Goal: Information Seeking & Learning: Learn about a topic

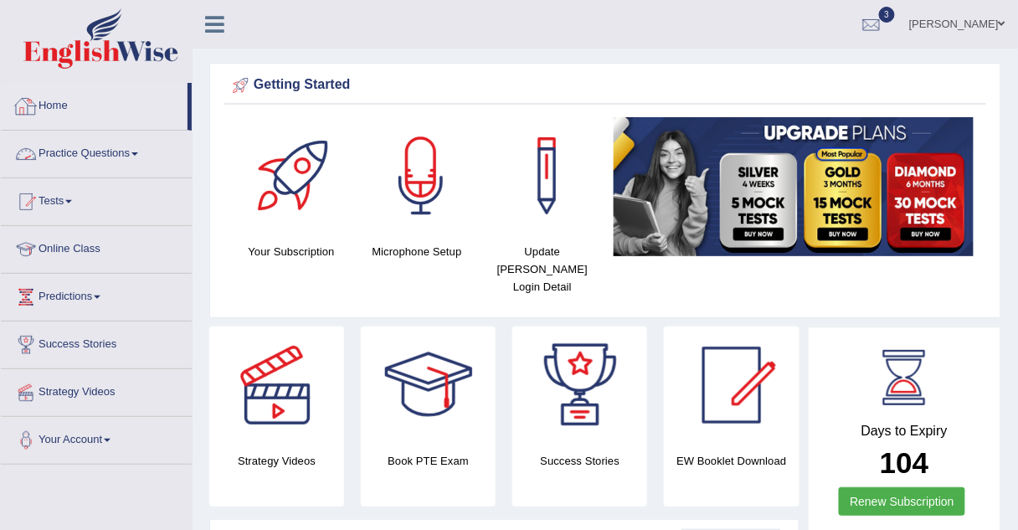
click at [62, 148] on link "Practice Questions" at bounding box center [96, 152] width 191 height 42
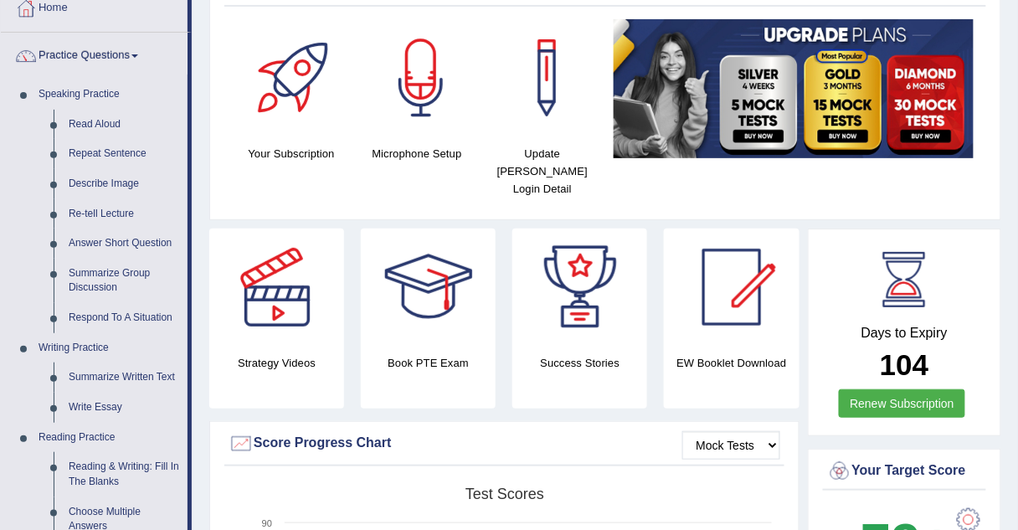
scroll to position [99, 0]
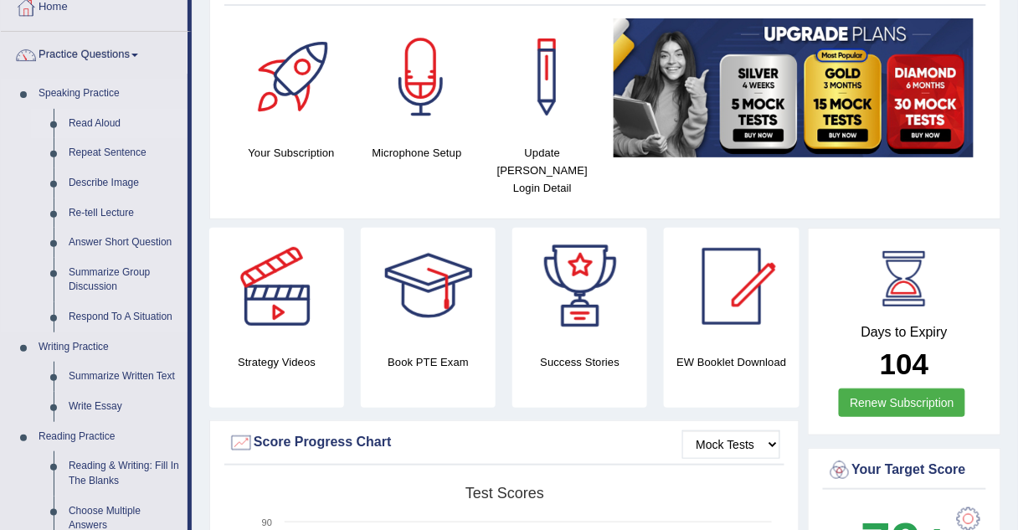
click at [81, 124] on link "Read Aloud" at bounding box center [124, 124] width 126 height 30
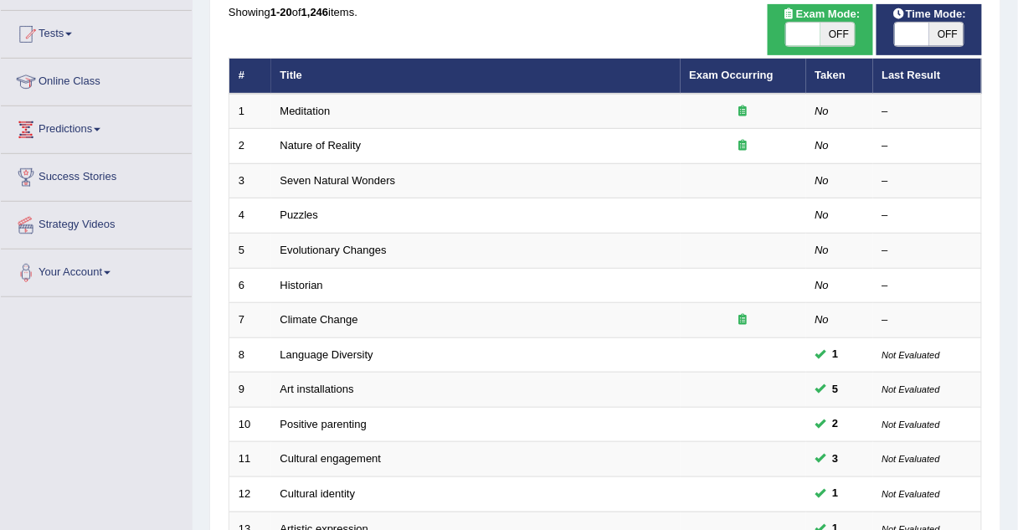
scroll to position [167, 0]
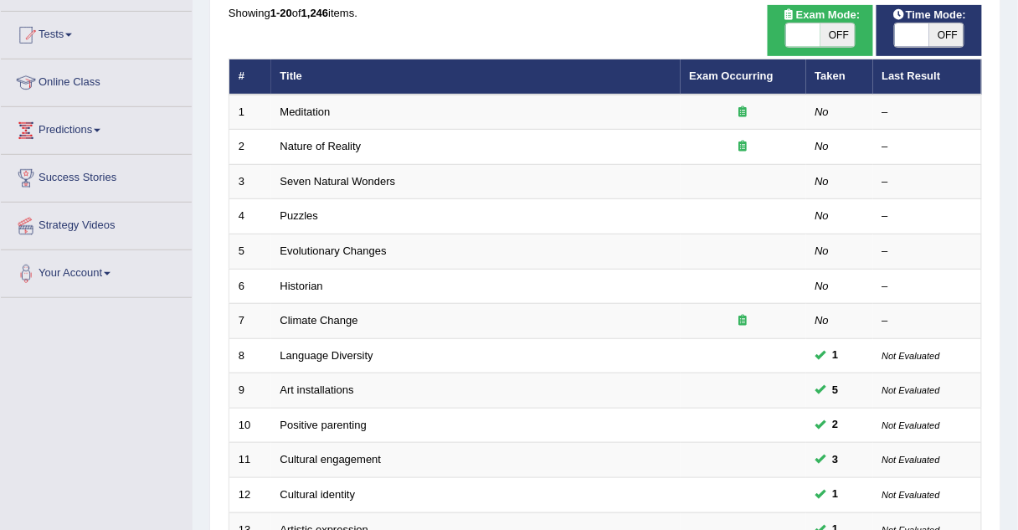
click at [333, 189] on td "Seven Natural Wonders" at bounding box center [476, 181] width 410 height 35
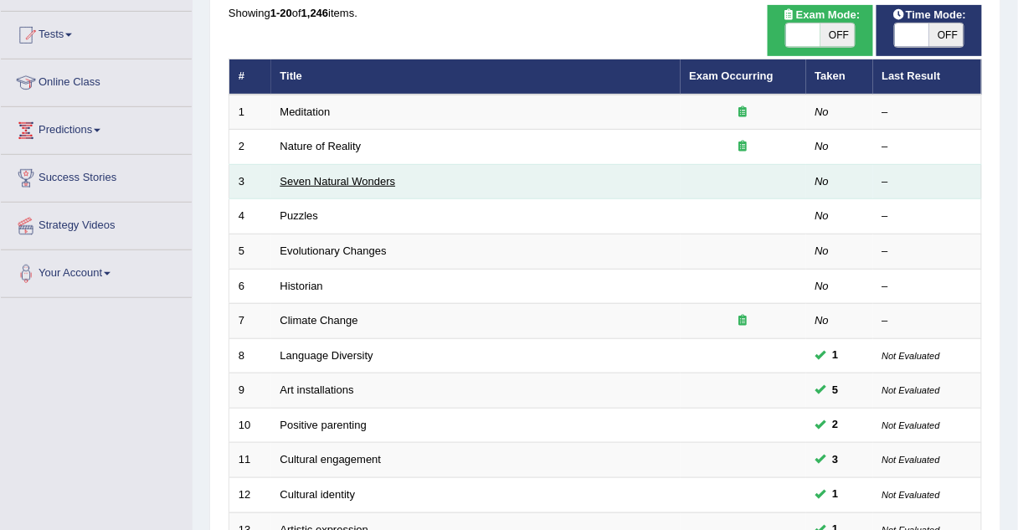
click at [335, 178] on link "Seven Natural Wonders" at bounding box center [339, 181] width 116 height 13
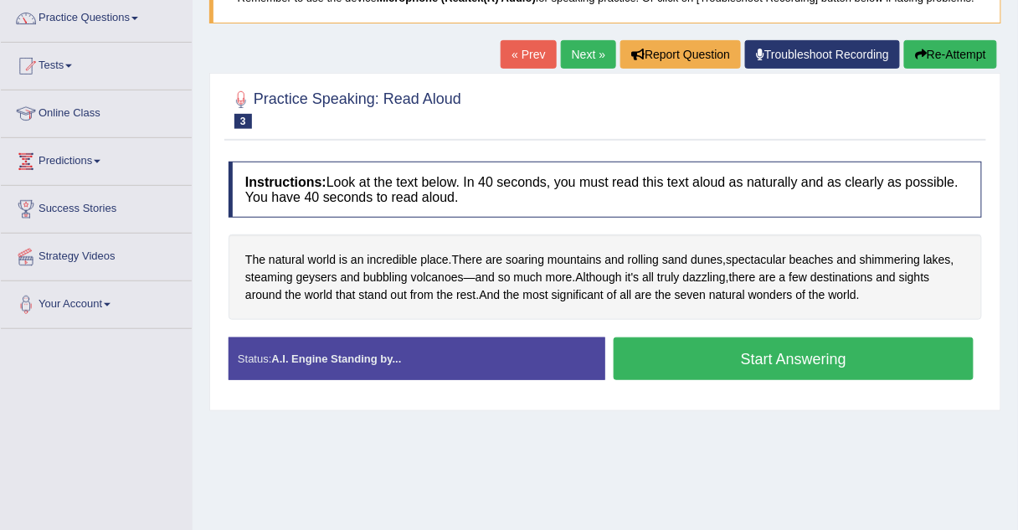
scroll to position [143, 0]
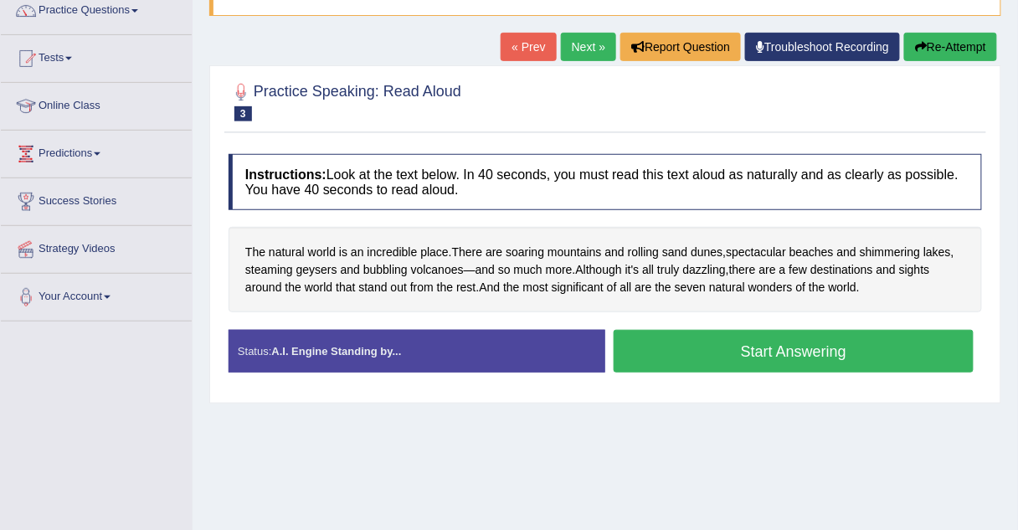
click at [590, 39] on link "Next »" at bounding box center [588, 47] width 55 height 28
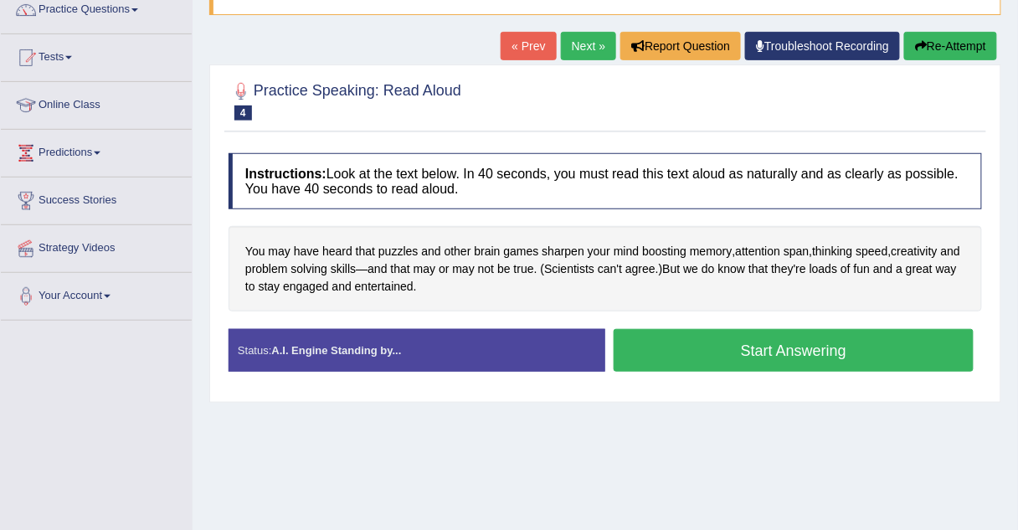
scroll to position [144, 0]
click at [586, 40] on link "Next »" at bounding box center [588, 46] width 55 height 28
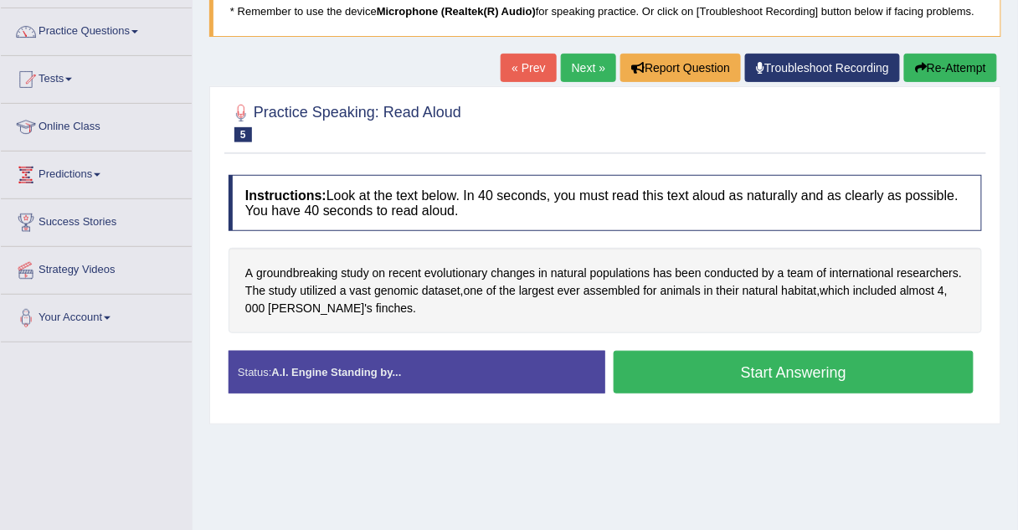
scroll to position [121, 0]
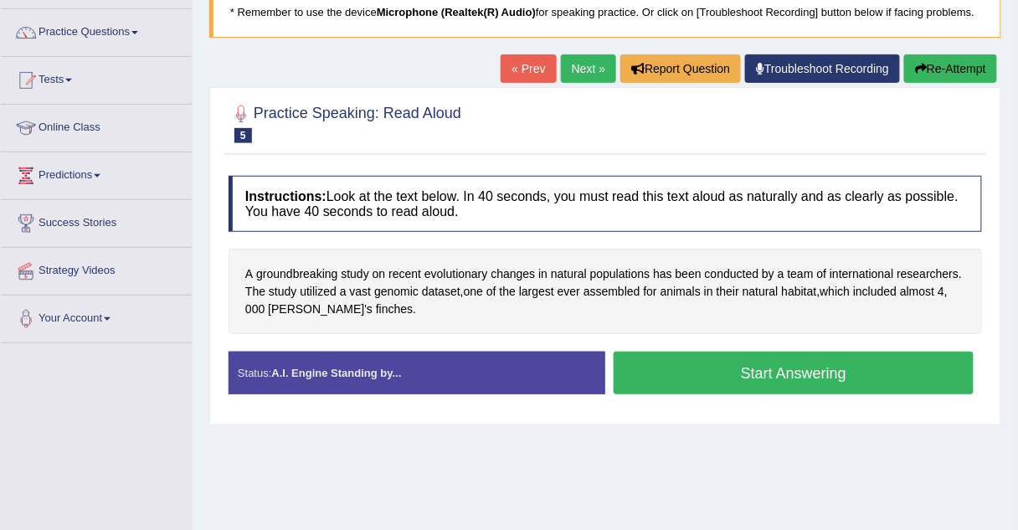
click at [592, 73] on link "Next »" at bounding box center [588, 68] width 55 height 28
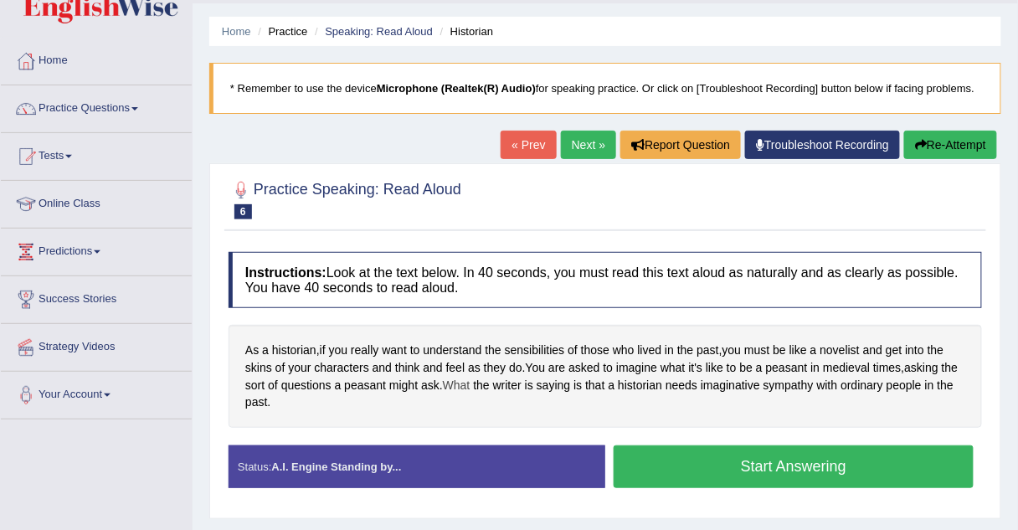
scroll to position [44, 0]
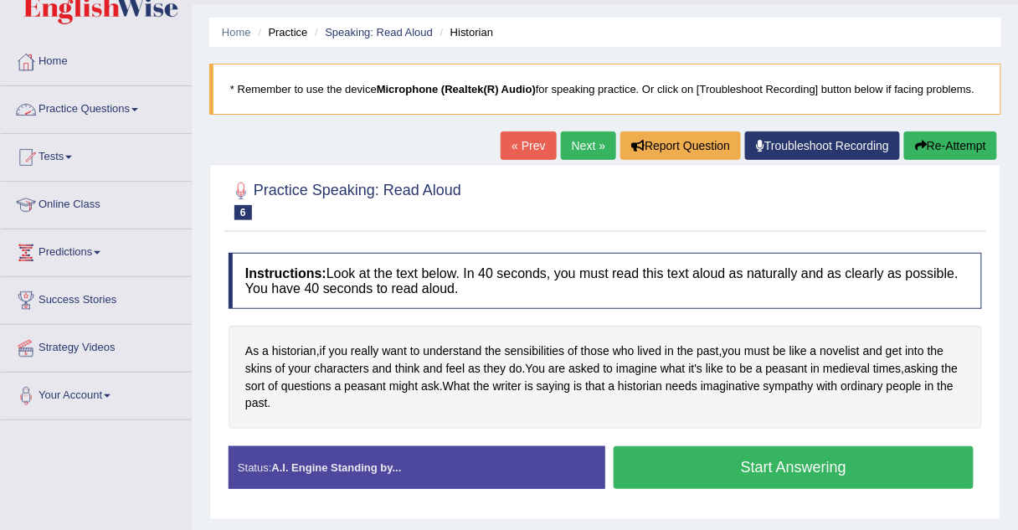
click at [84, 107] on link "Practice Questions" at bounding box center [96, 107] width 191 height 42
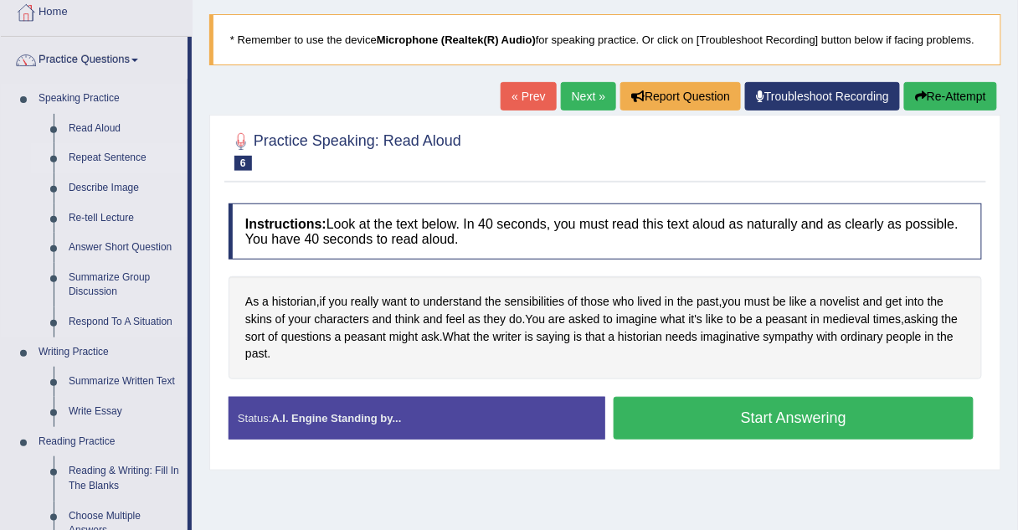
scroll to position [94, 0]
click at [98, 159] on link "Repeat Sentence" at bounding box center [124, 158] width 126 height 30
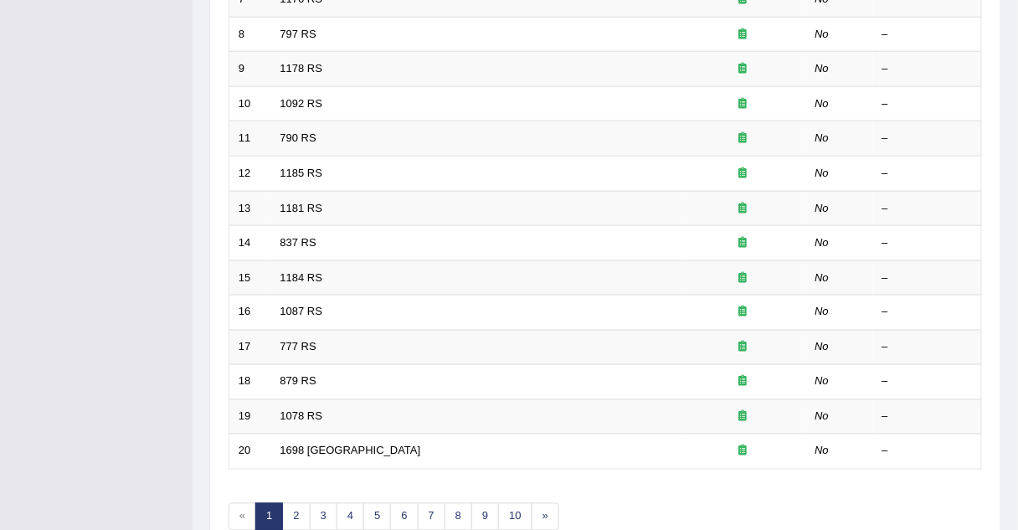
scroll to position [571, 0]
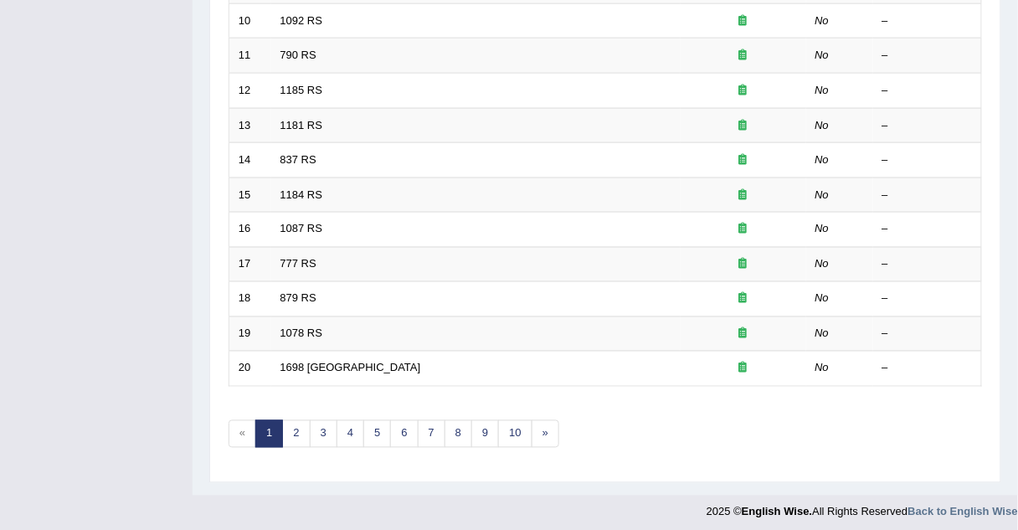
click at [310, 401] on div "Showing 1-20 of 2,652 items. # Title Exam Occurring Taken Last Result 1 1175 RS…" at bounding box center [606, 34] width 754 height 869
click at [393, 423] on link "6" at bounding box center [404, 434] width 28 height 28
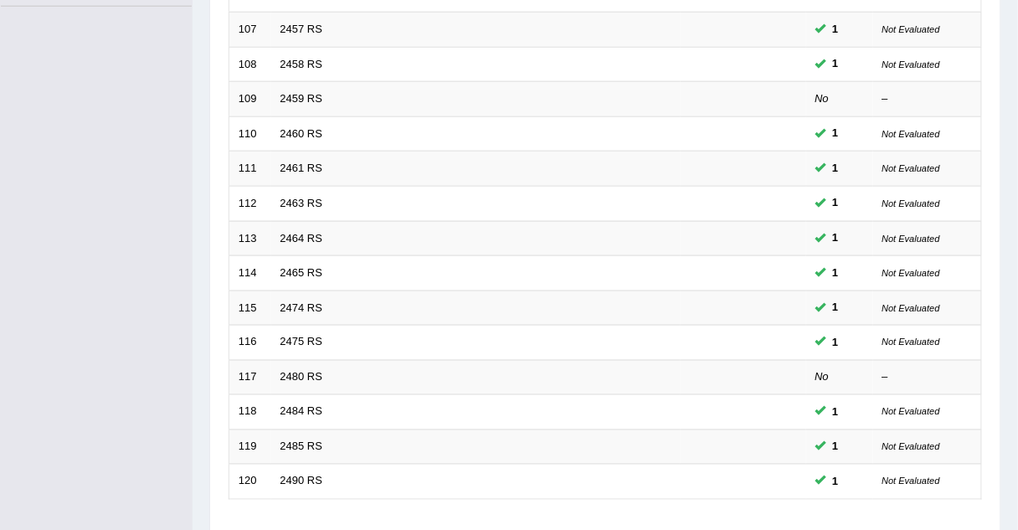
scroll to position [571, 0]
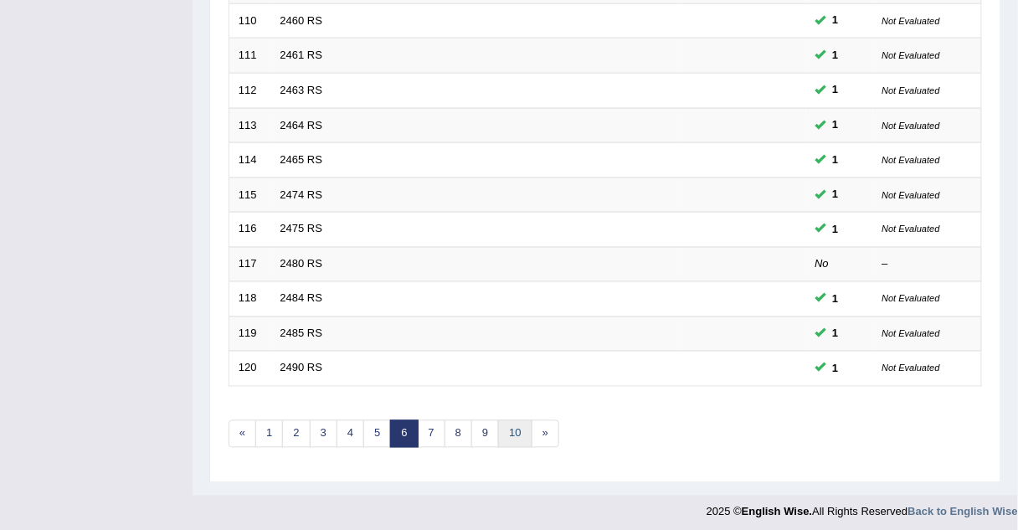
click at [502, 428] on link "10" at bounding box center [515, 434] width 34 height 28
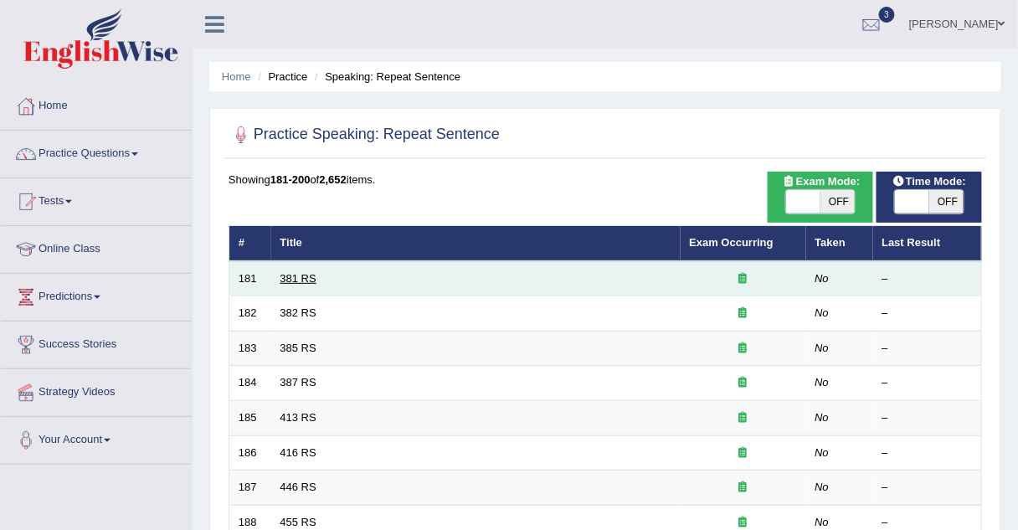
click at [299, 272] on link "381 RS" at bounding box center [299, 278] width 36 height 13
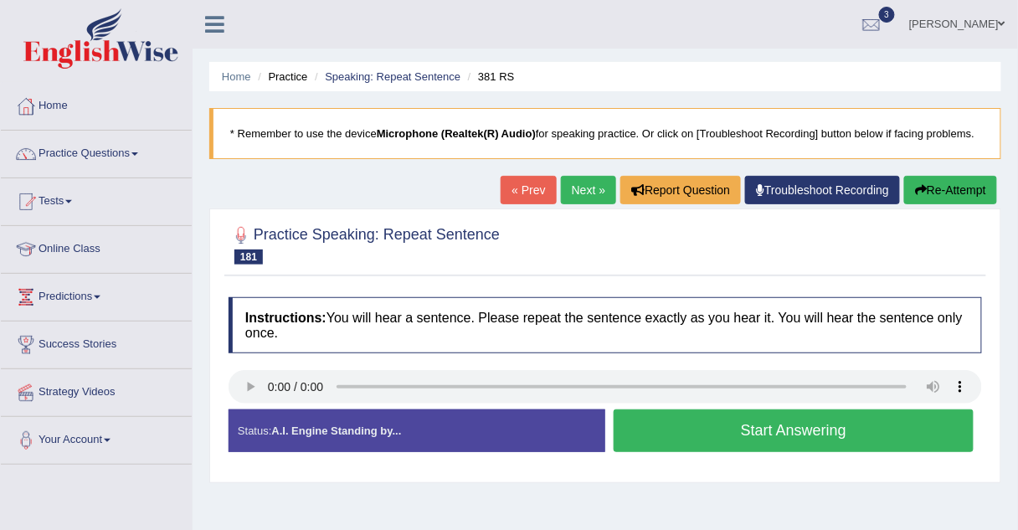
click at [578, 196] on link "Next »" at bounding box center [588, 190] width 55 height 28
click at [579, 188] on link "Next »" at bounding box center [588, 190] width 55 height 28
click at [626, 430] on button "Start Answering" at bounding box center [794, 431] width 360 height 43
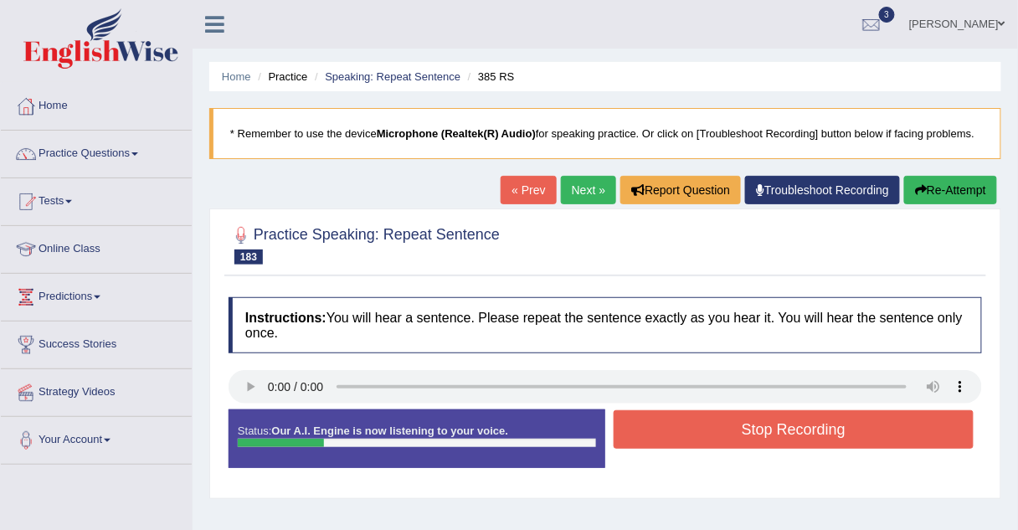
click at [647, 425] on button "Stop Recording" at bounding box center [794, 429] width 360 height 39
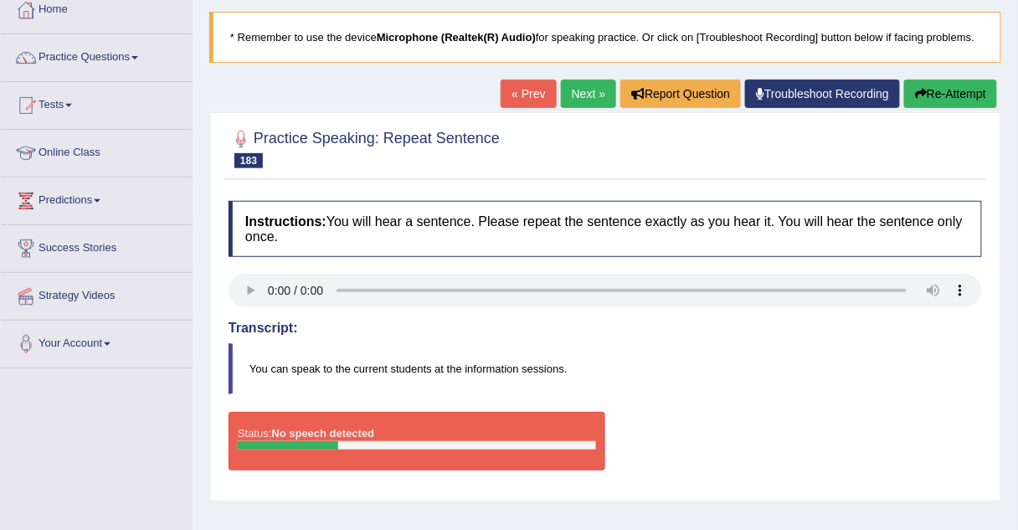
scroll to position [92, 0]
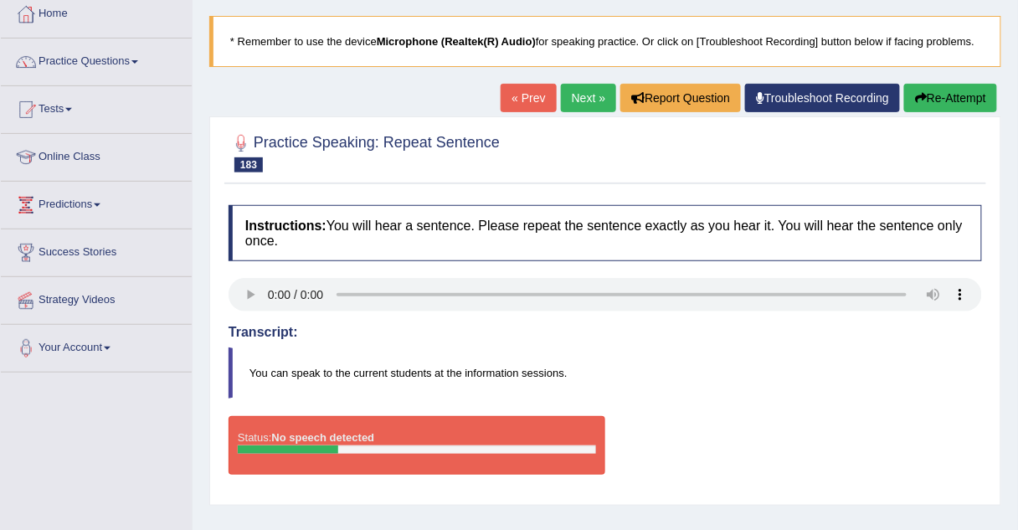
click at [582, 94] on link "Next »" at bounding box center [588, 98] width 55 height 28
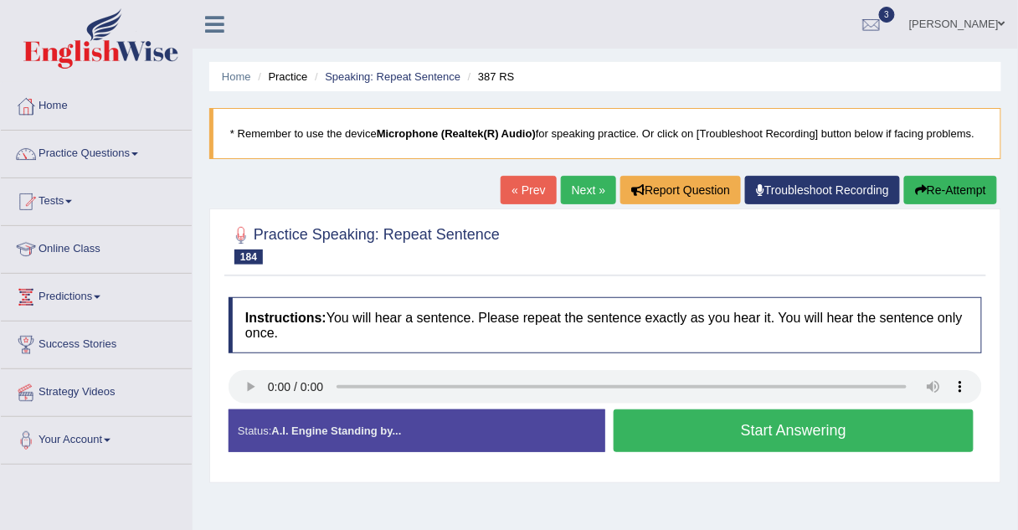
click at [592, 195] on link "Next »" at bounding box center [588, 190] width 55 height 28
click at [571, 189] on link "Next »" at bounding box center [588, 190] width 55 height 28
click at [93, 156] on link "Practice Questions" at bounding box center [96, 152] width 191 height 42
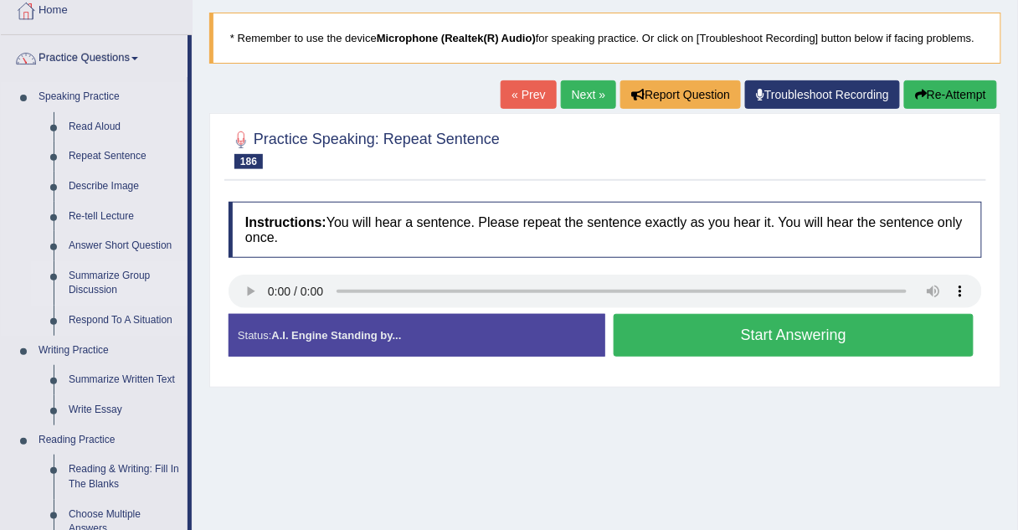
scroll to position [98, 0]
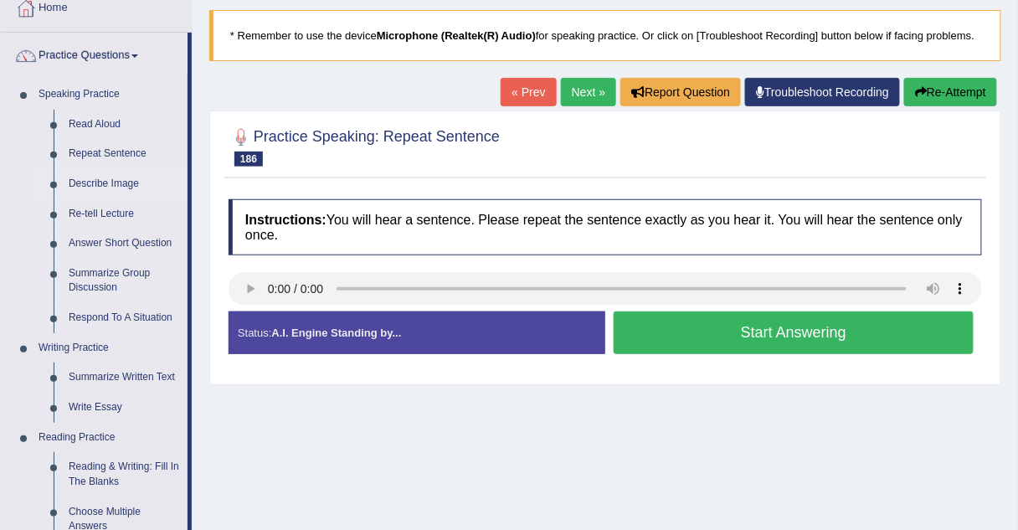
click at [85, 180] on link "Describe Image" at bounding box center [124, 184] width 126 height 30
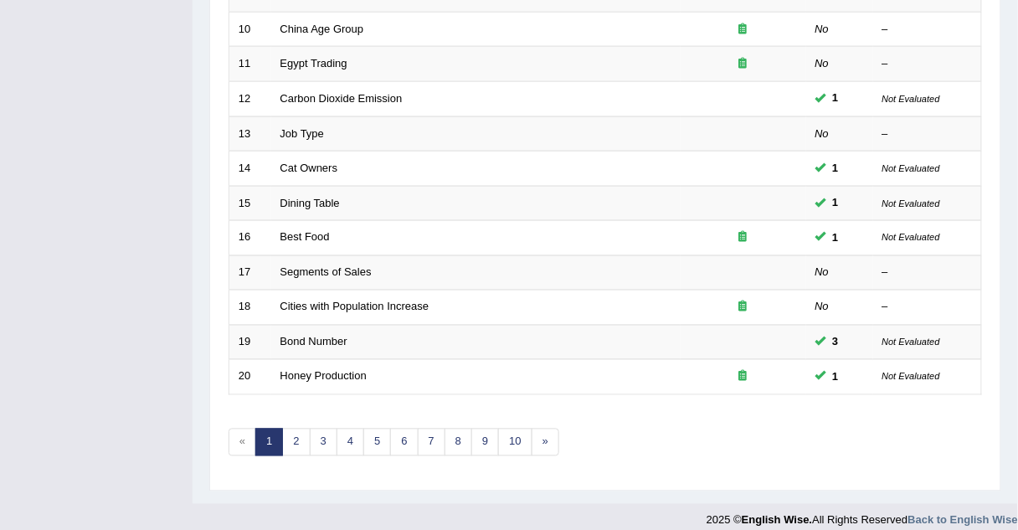
scroll to position [571, 0]
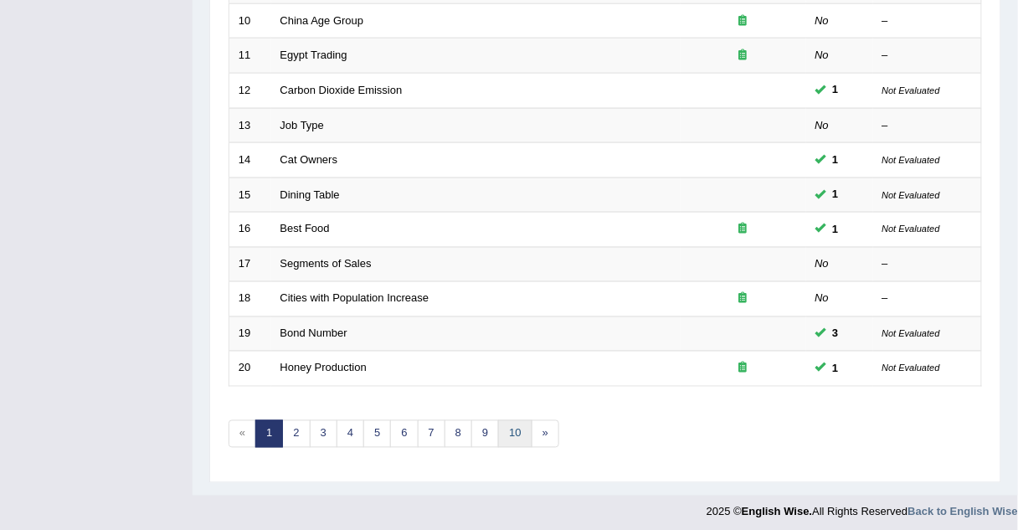
click at [503, 420] on link "10" at bounding box center [515, 434] width 34 height 28
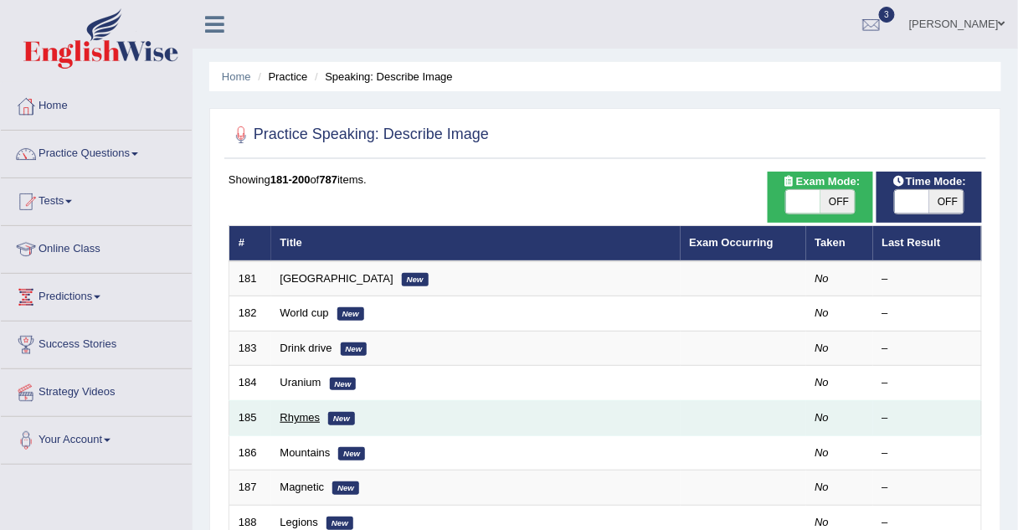
click at [302, 420] on link "Rhymes" at bounding box center [301, 417] width 40 height 13
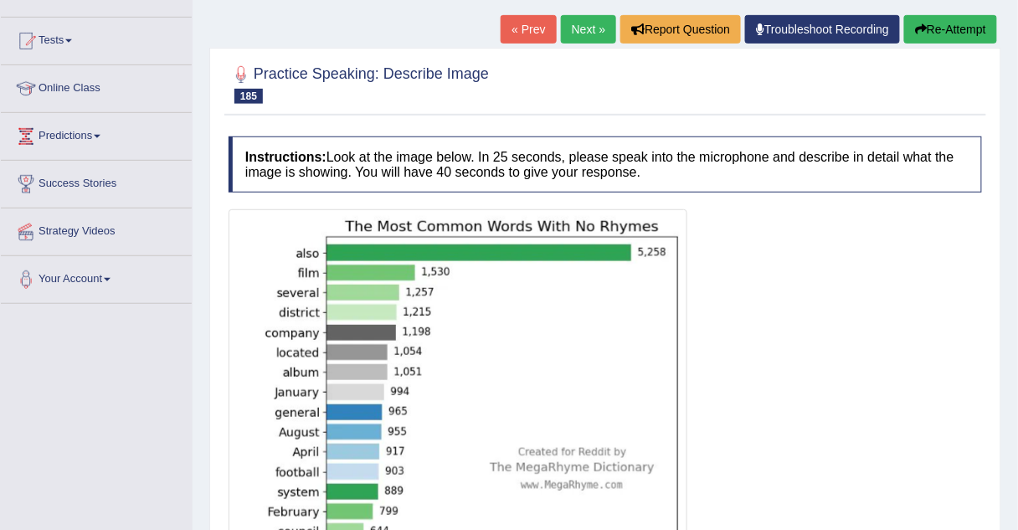
scroll to position [152, 0]
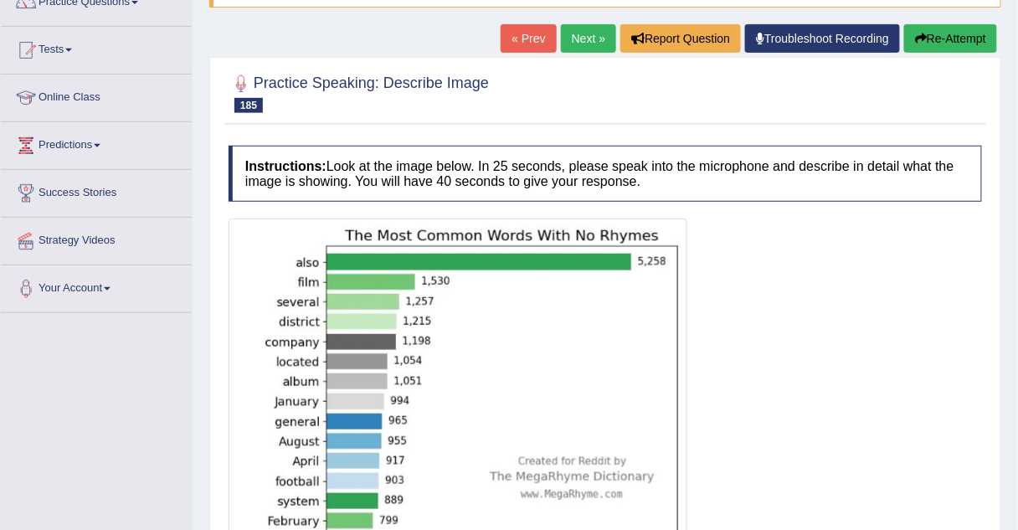
click at [579, 44] on link "Next »" at bounding box center [588, 38] width 55 height 28
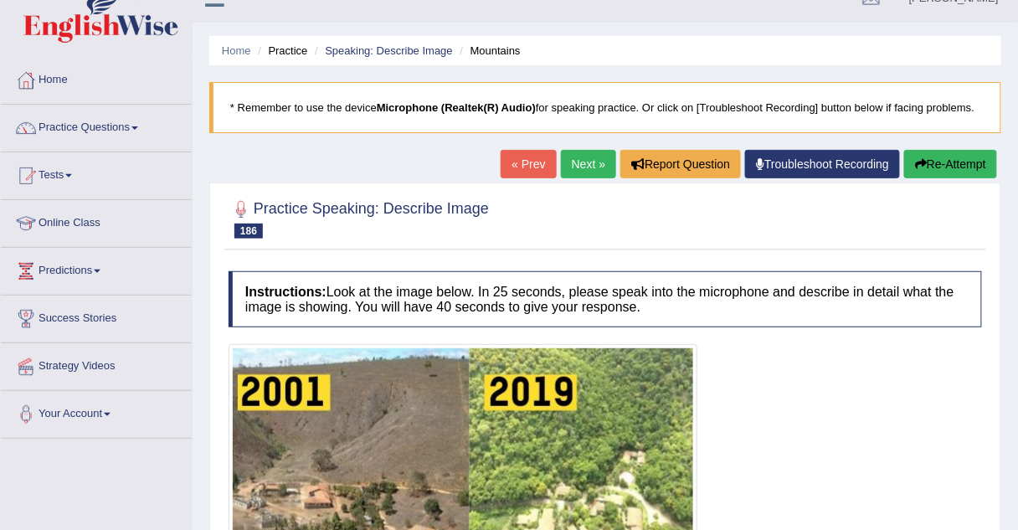
scroll to position [19, 0]
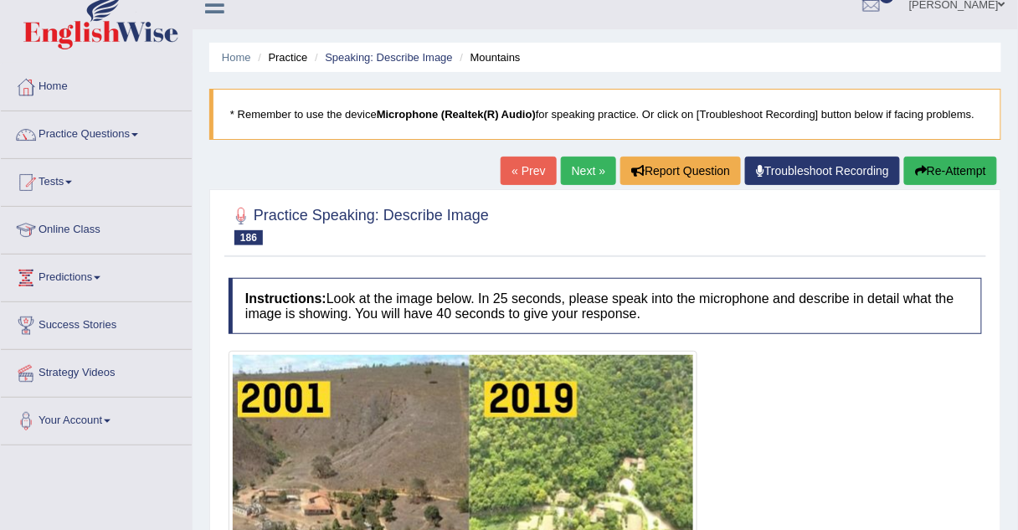
click at [576, 166] on link "Next »" at bounding box center [588, 171] width 55 height 28
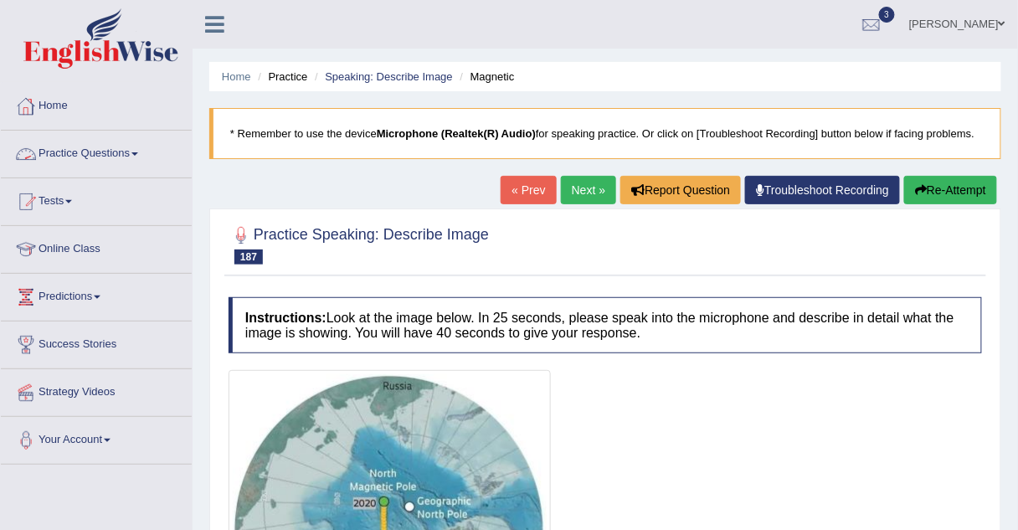
click at [85, 151] on link "Practice Questions" at bounding box center [96, 152] width 191 height 42
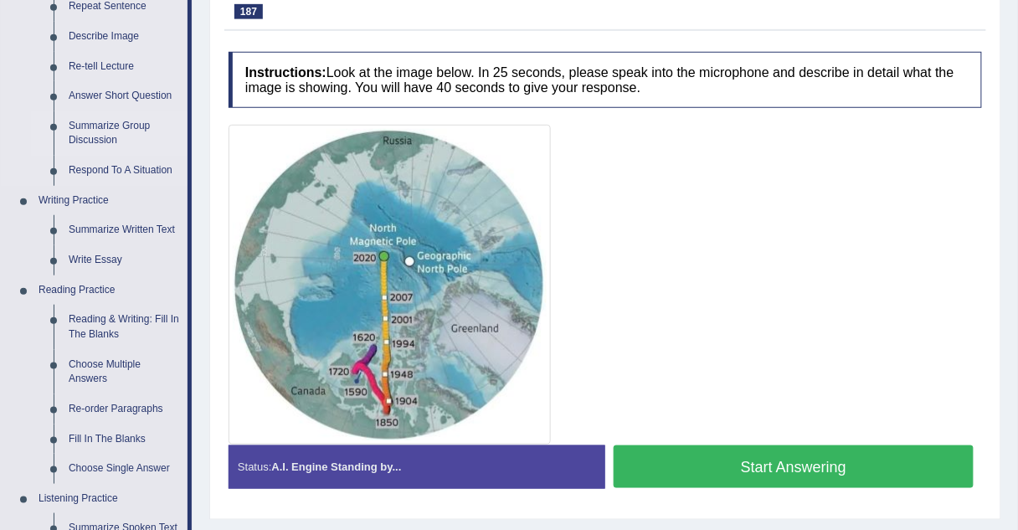
scroll to position [246, 0]
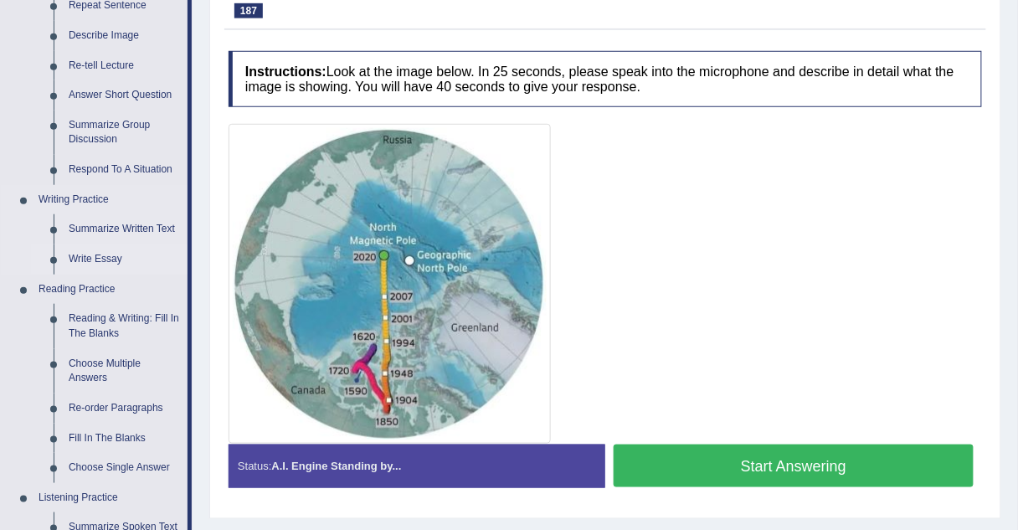
click at [77, 257] on link "Write Essay" at bounding box center [124, 260] width 126 height 30
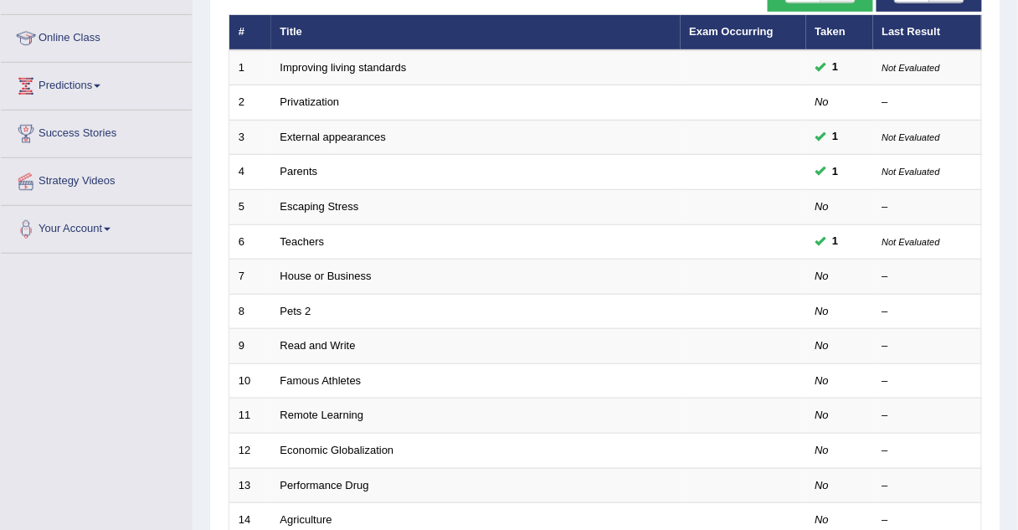
scroll to position [217, 0]
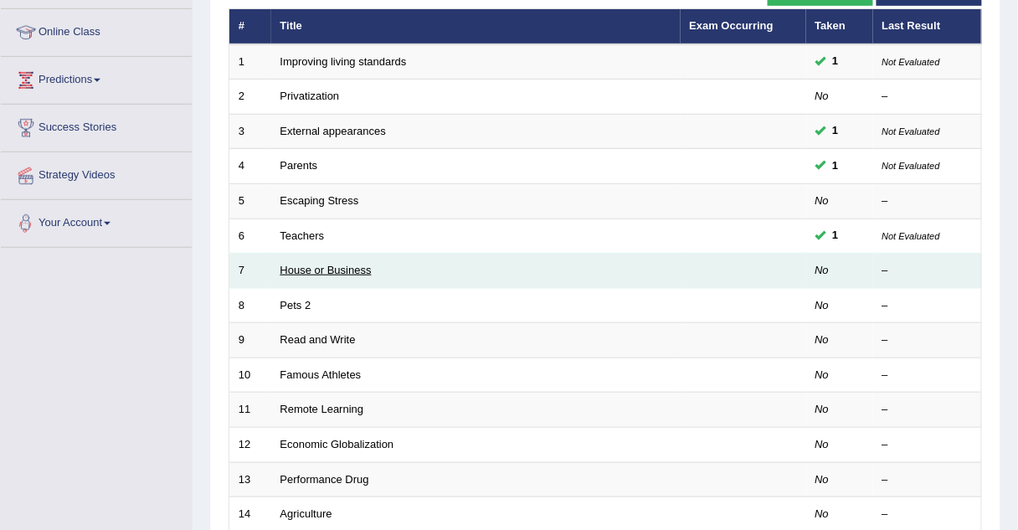
click at [291, 264] on link "House or Business" at bounding box center [326, 270] width 91 height 13
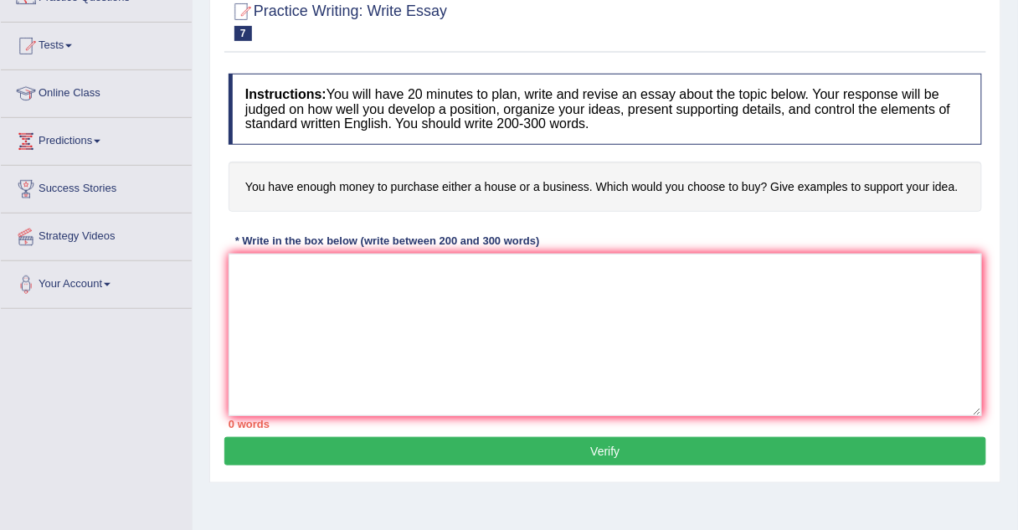
scroll to position [155, 0]
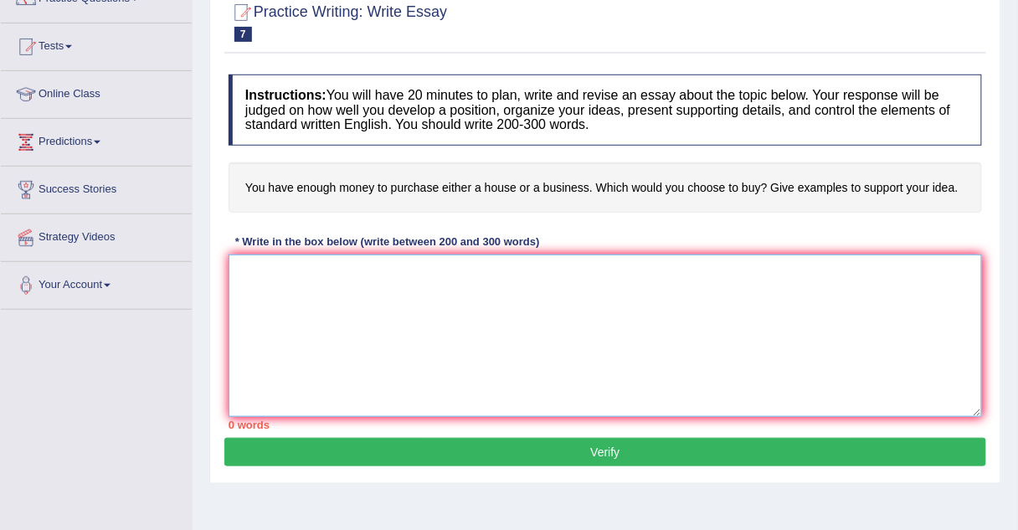
click at [291, 264] on textarea at bounding box center [606, 336] width 754 height 162
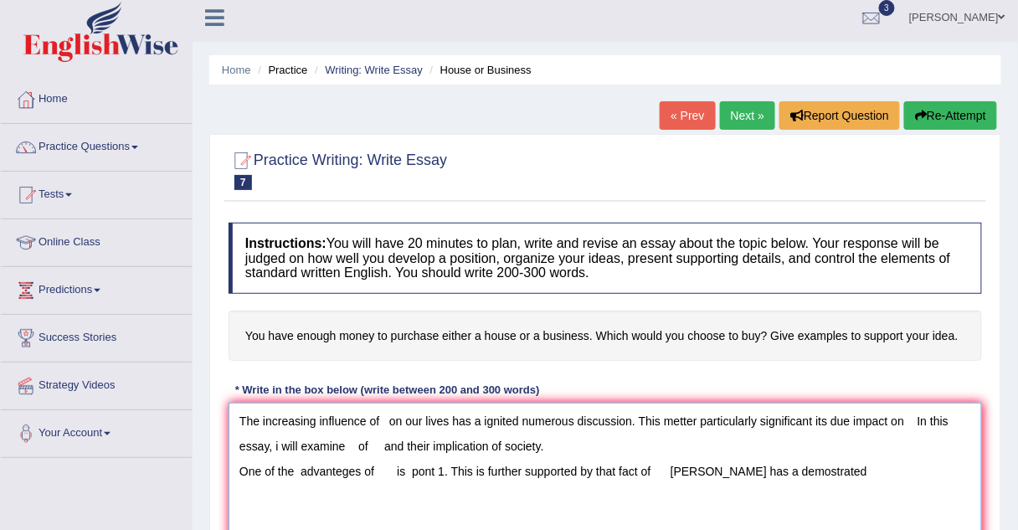
scroll to position [0, 0]
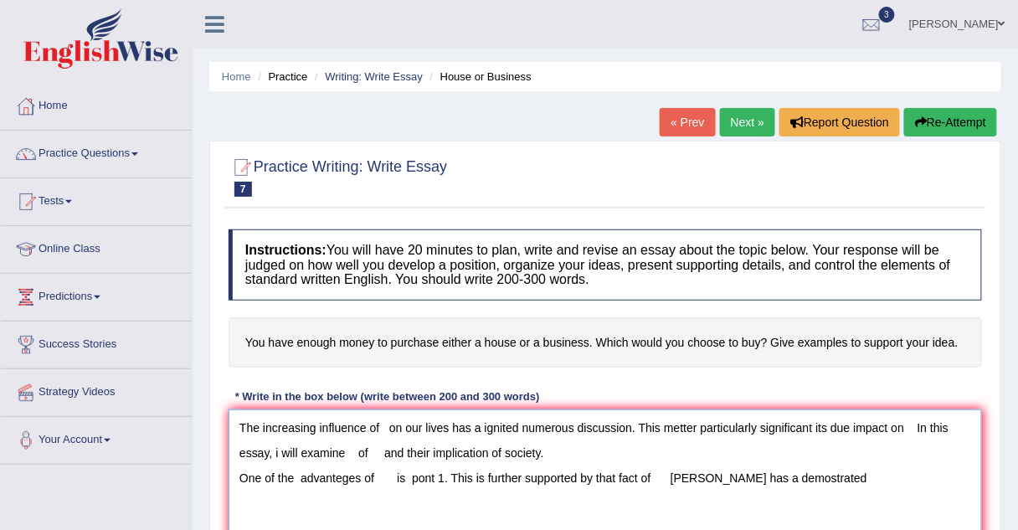
type textarea "The increasing influence of on our lives has a ignited numerous discussion. Thi…"
click at [745, 118] on link "Next »" at bounding box center [747, 122] width 55 height 28
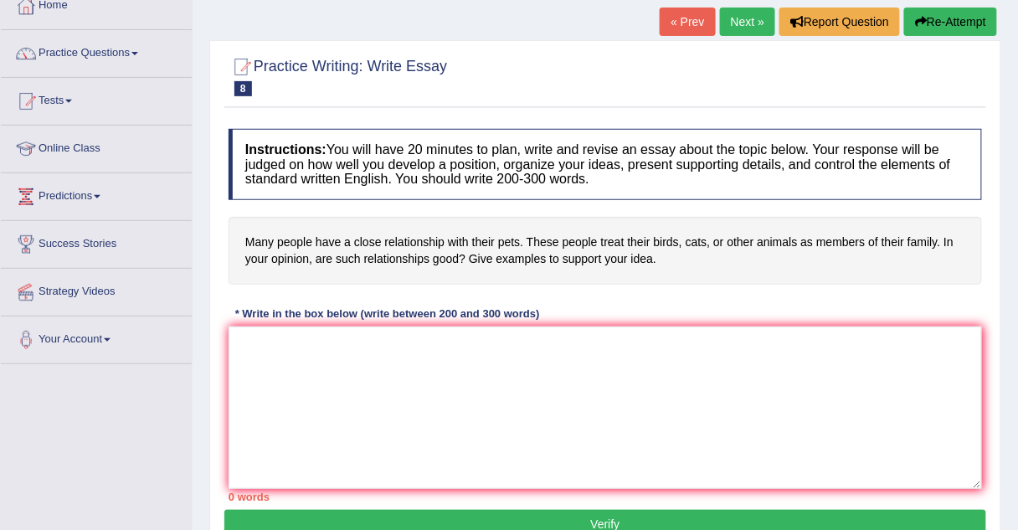
scroll to position [104, 0]
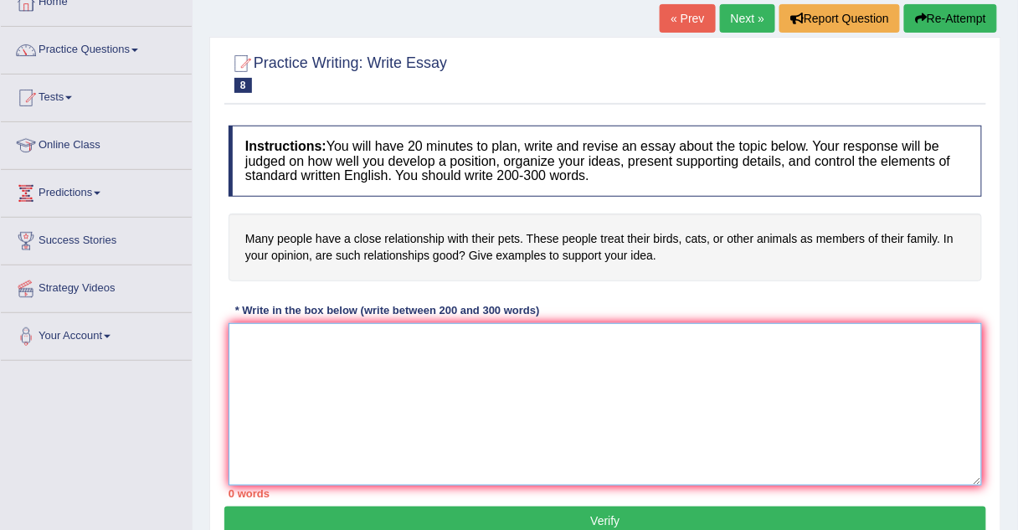
click at [299, 330] on textarea at bounding box center [606, 404] width 754 height 162
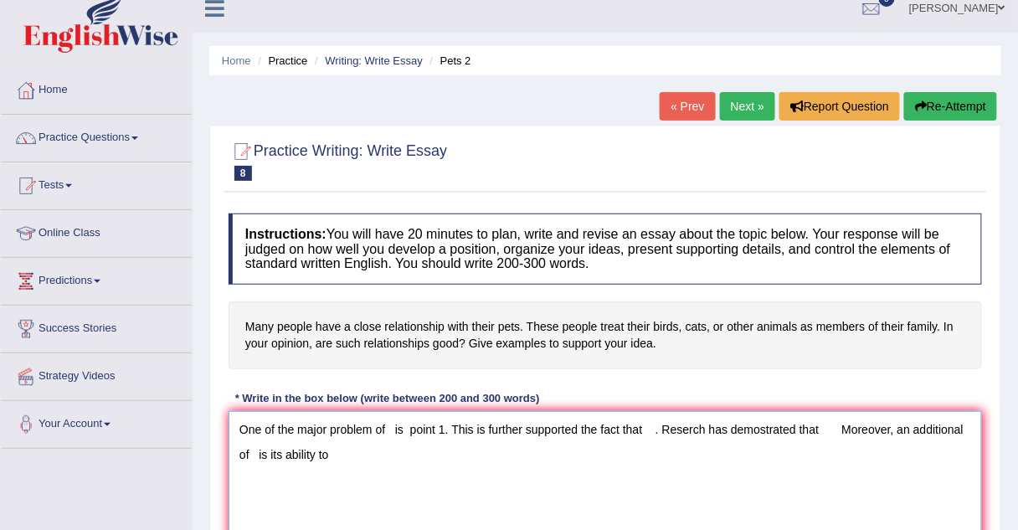
scroll to position [15, 0]
type textarea "One of the major problem of is point 1. This is further supported the fact that…"
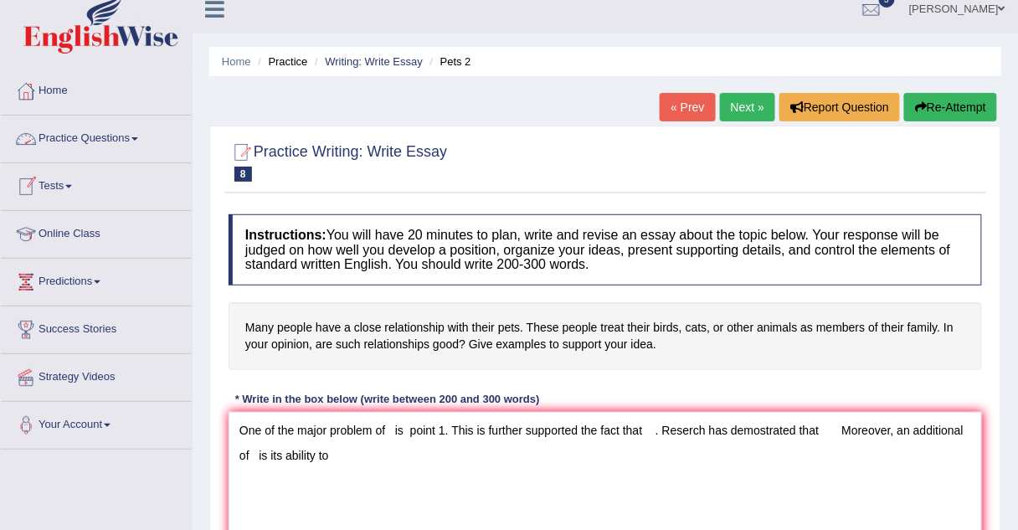
click at [110, 137] on link "Practice Questions" at bounding box center [96, 137] width 191 height 42
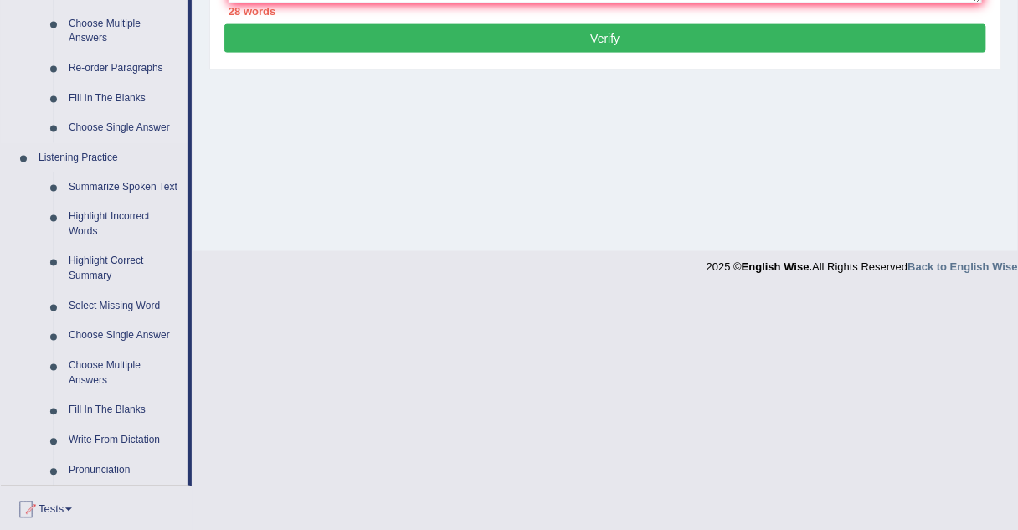
scroll to position [586, 0]
click at [105, 439] on link "Write From Dictation" at bounding box center [124, 441] width 126 height 30
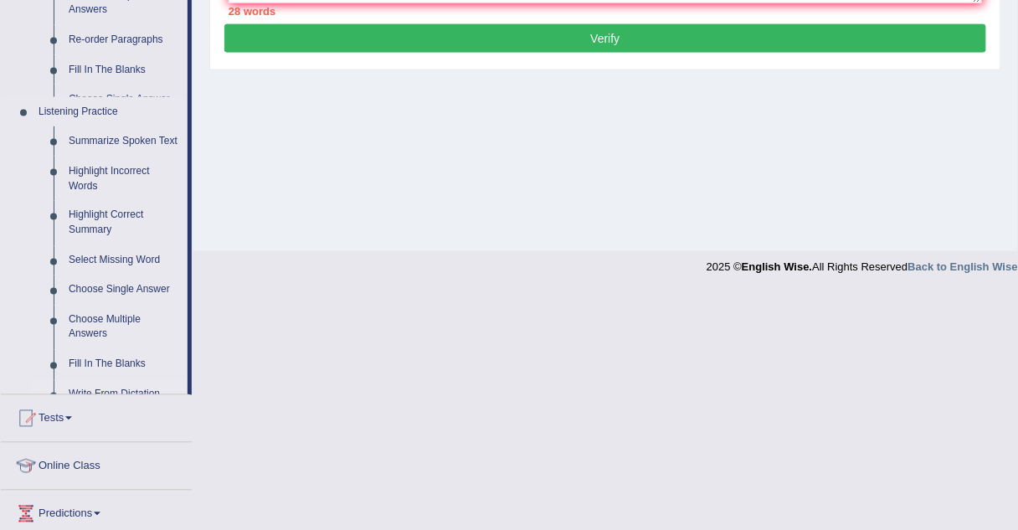
scroll to position [349, 0]
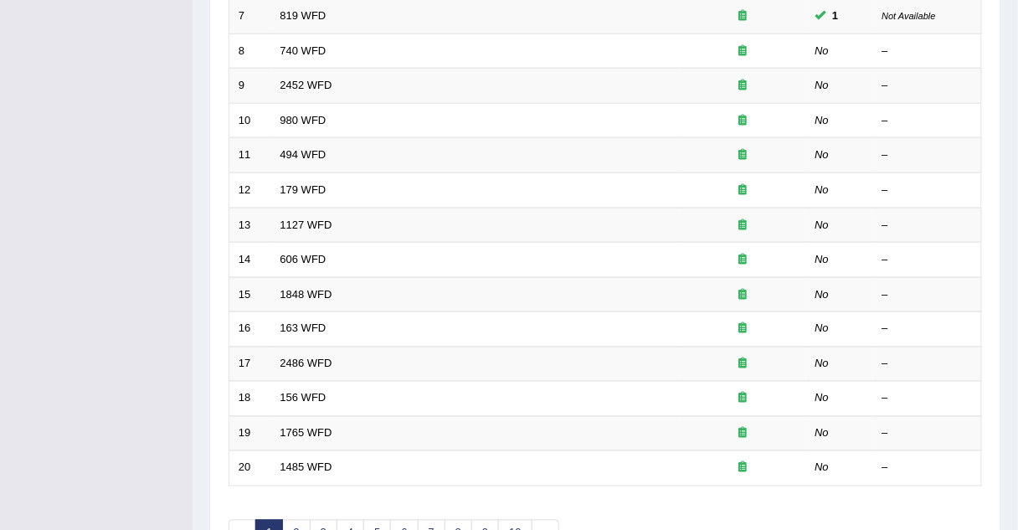
scroll to position [474, 0]
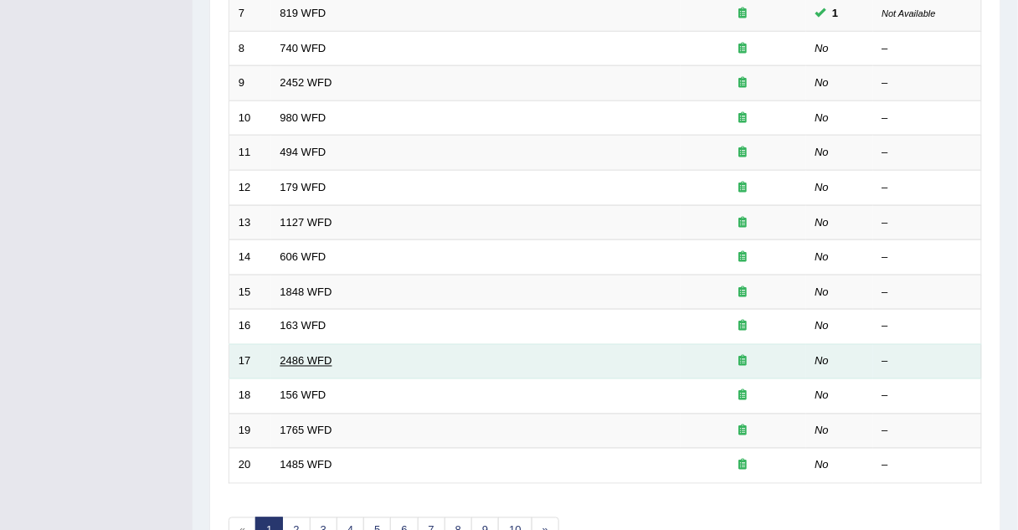
click at [299, 355] on link "2486 WFD" at bounding box center [307, 361] width 52 height 13
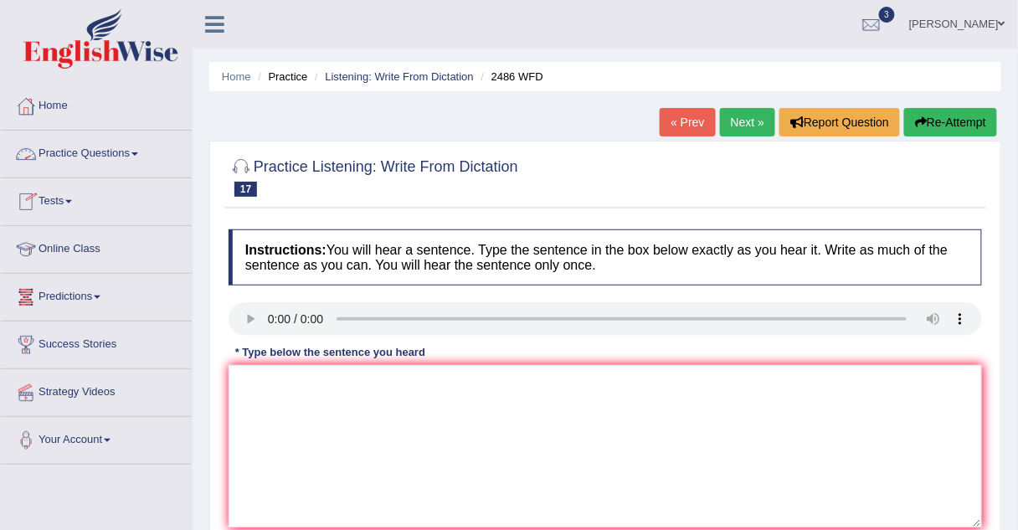
click at [53, 157] on link "Practice Questions" at bounding box center [96, 152] width 191 height 42
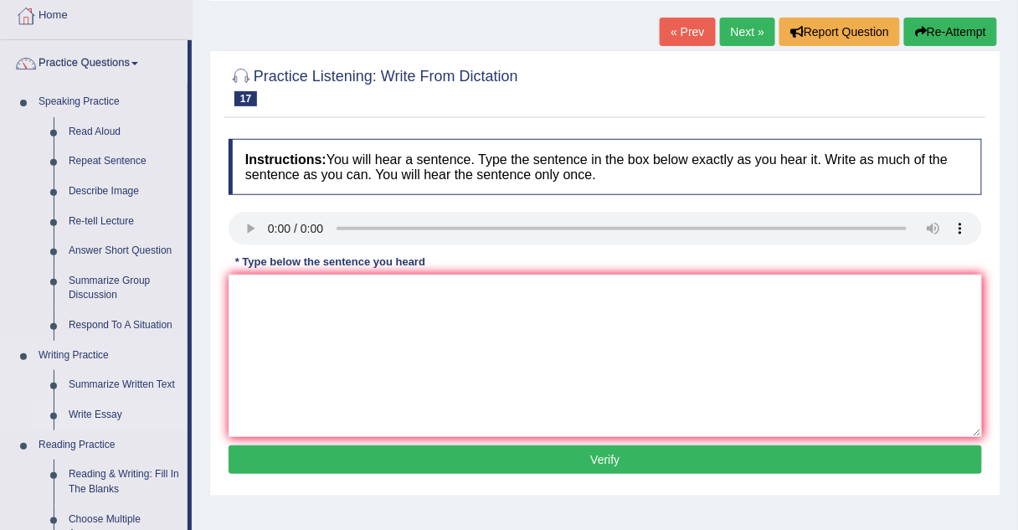
scroll to position [92, 0]
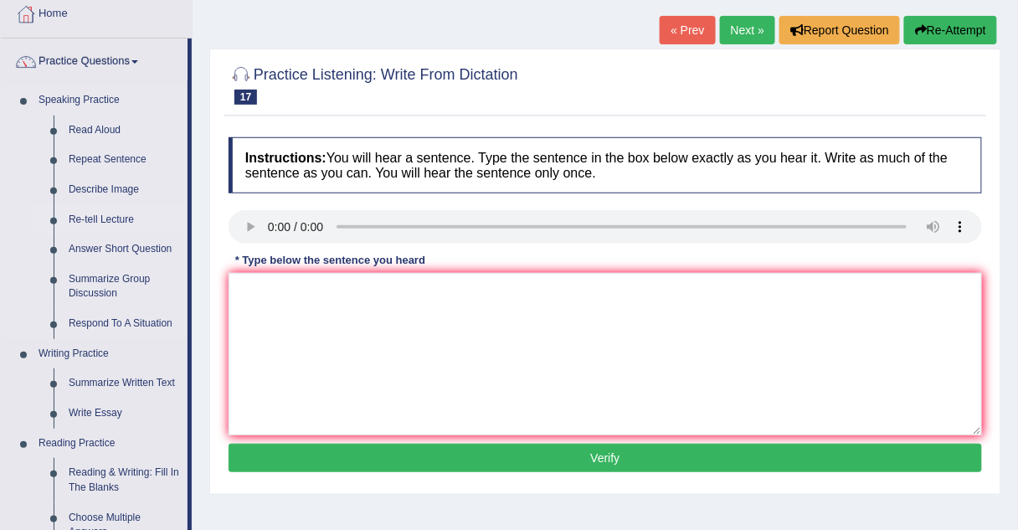
click at [95, 220] on link "Re-tell Lecture" at bounding box center [124, 220] width 126 height 30
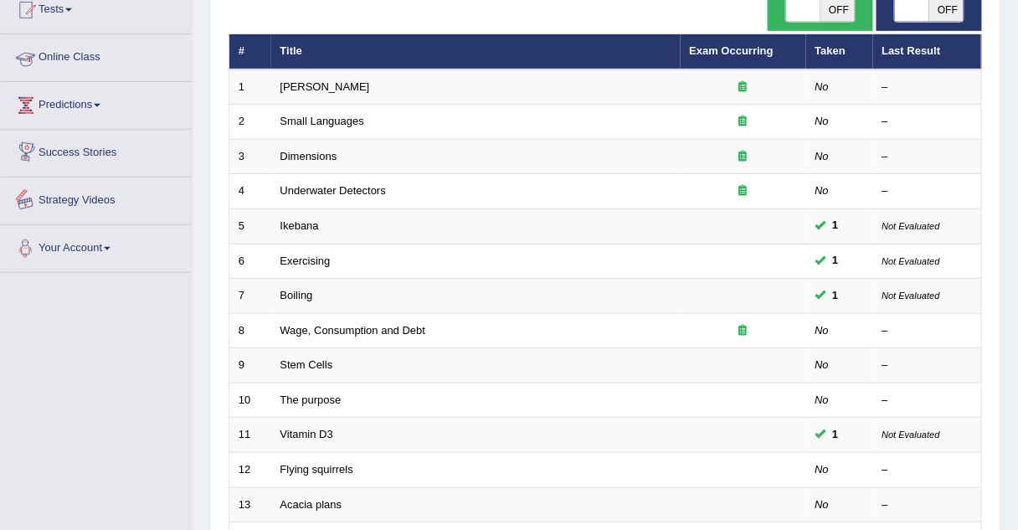
scroll to position [193, 0]
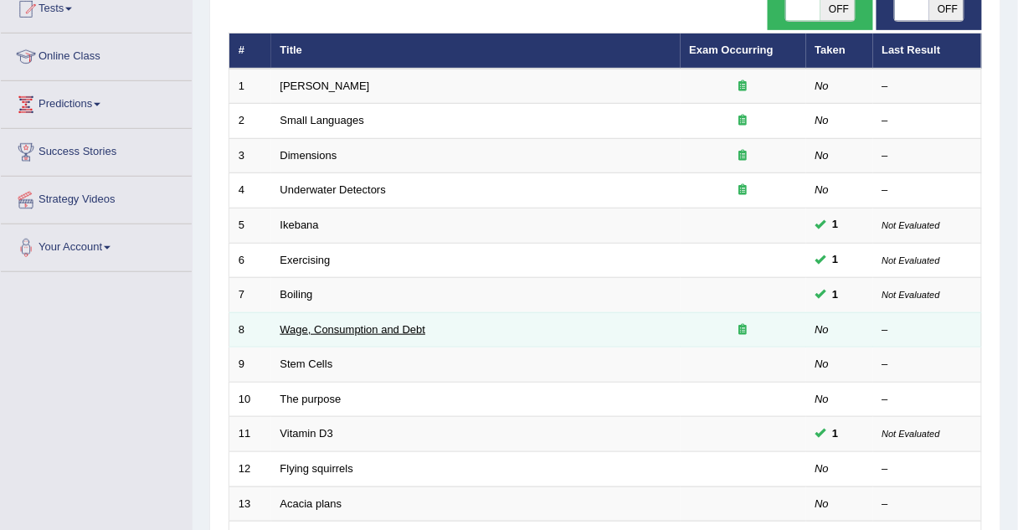
click at [299, 327] on link "Wage, Consumption and Debt" at bounding box center [354, 329] width 146 height 13
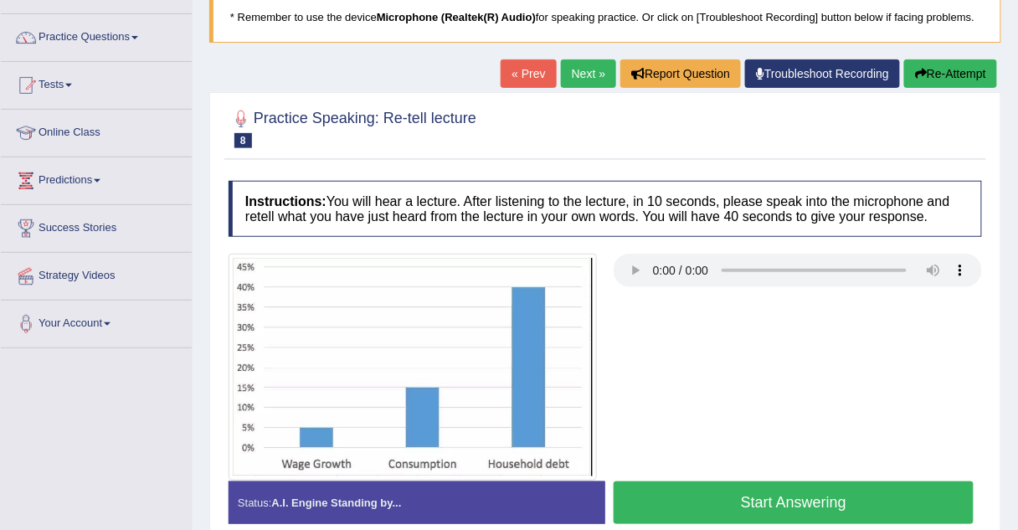
scroll to position [123, 0]
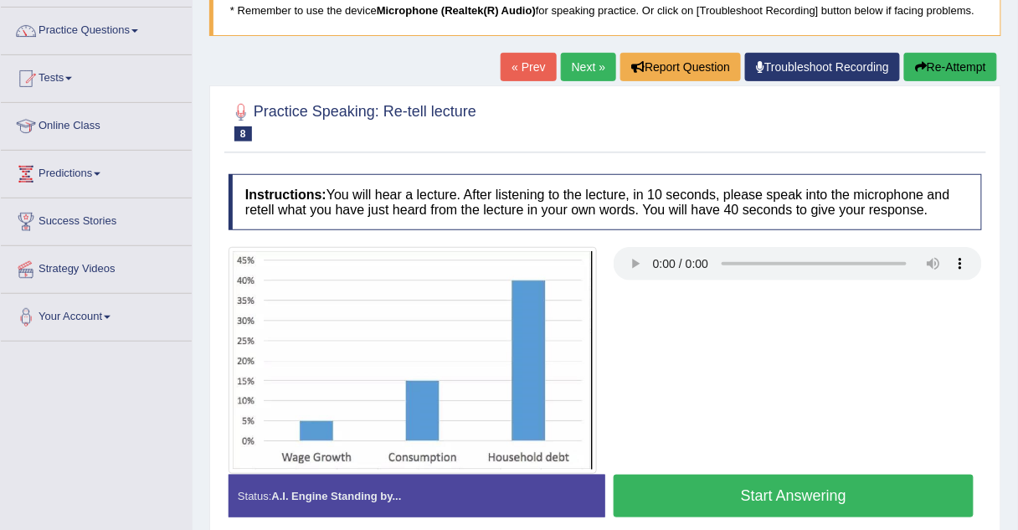
click at [579, 66] on link "Next »" at bounding box center [588, 67] width 55 height 28
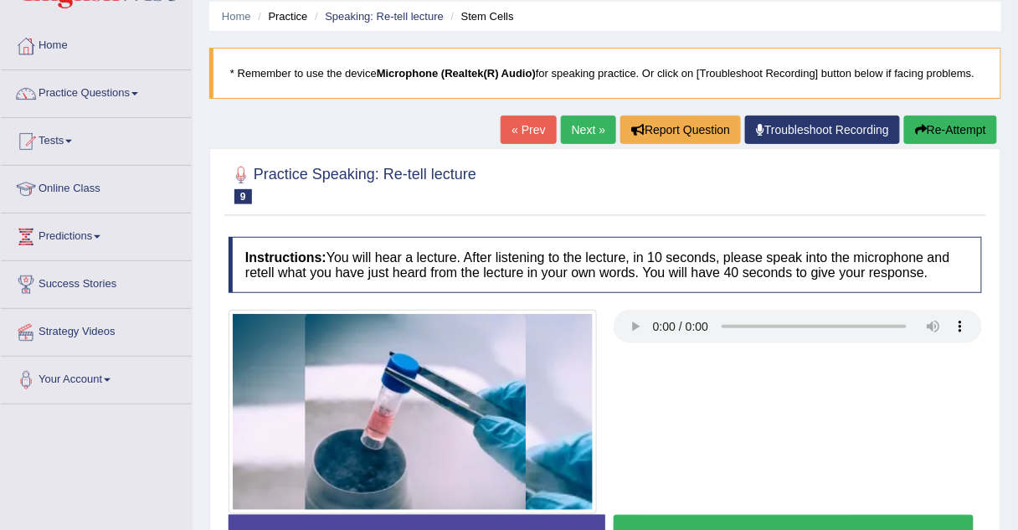
scroll to position [60, 0]
click at [580, 129] on link "Next »" at bounding box center [588, 130] width 55 height 28
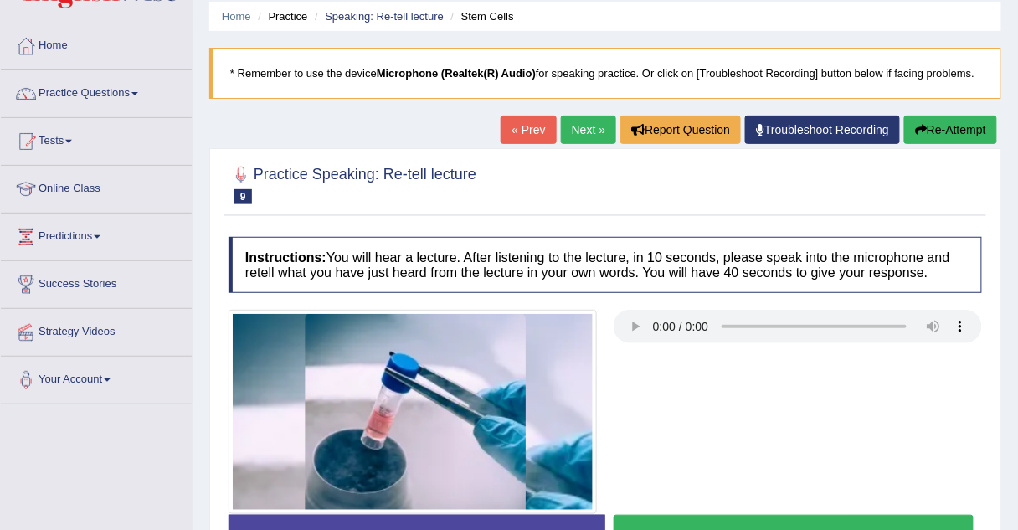
click at [580, 129] on link "Next »" at bounding box center [588, 130] width 55 height 28
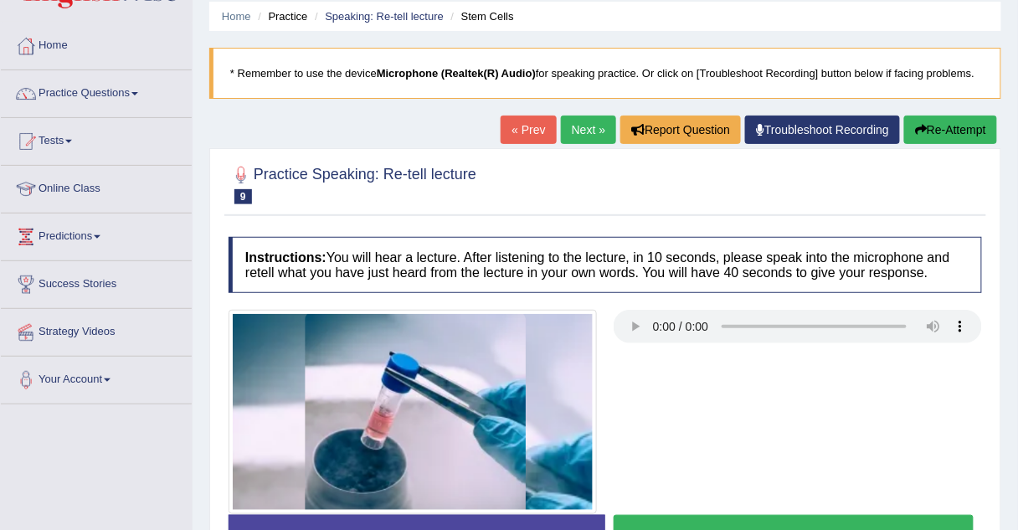
click at [580, 129] on link "Next »" at bounding box center [588, 130] width 55 height 28
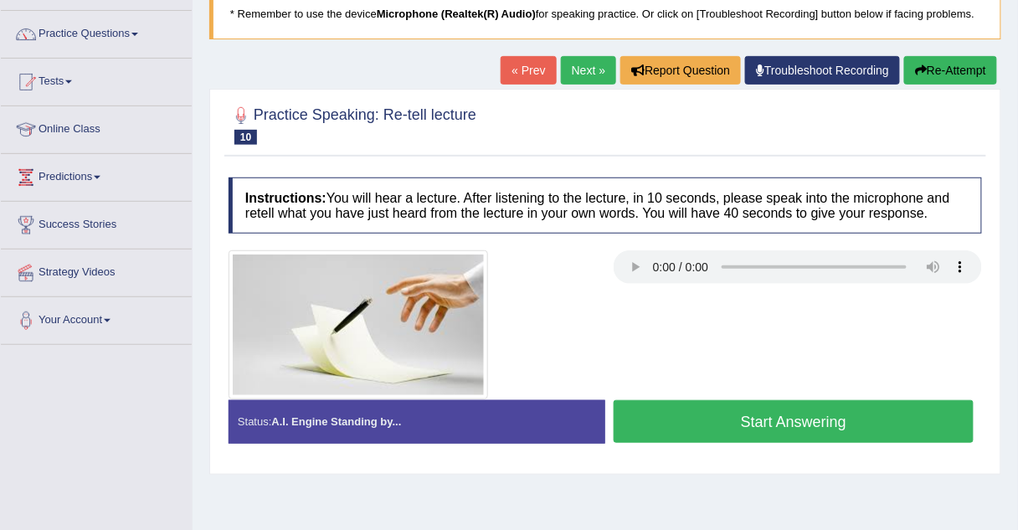
scroll to position [121, 0]
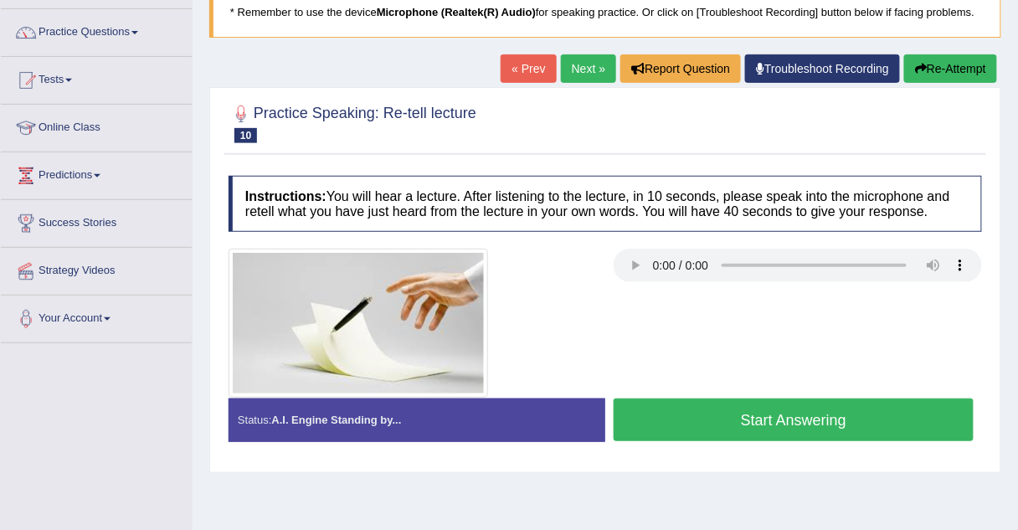
click at [600, 70] on link "Next »" at bounding box center [588, 68] width 55 height 28
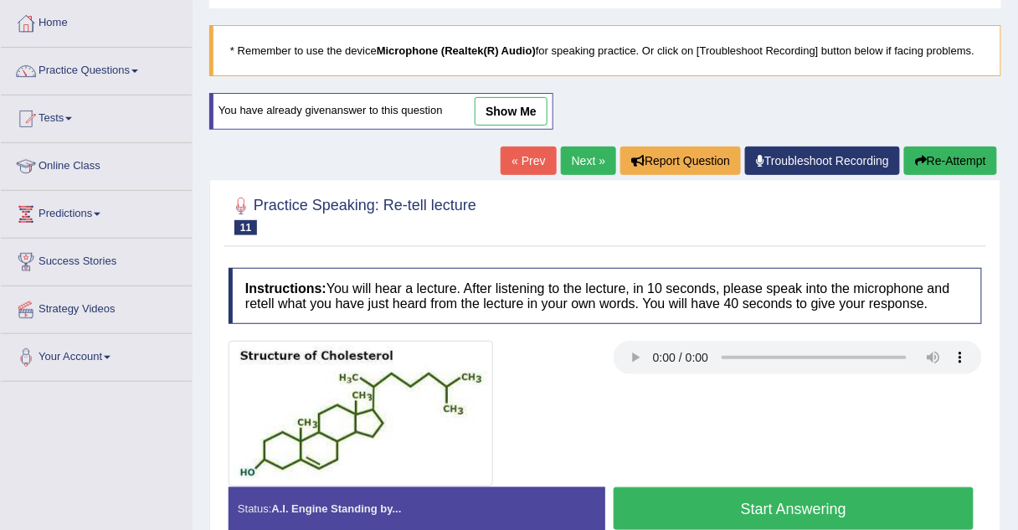
scroll to position [88, 0]
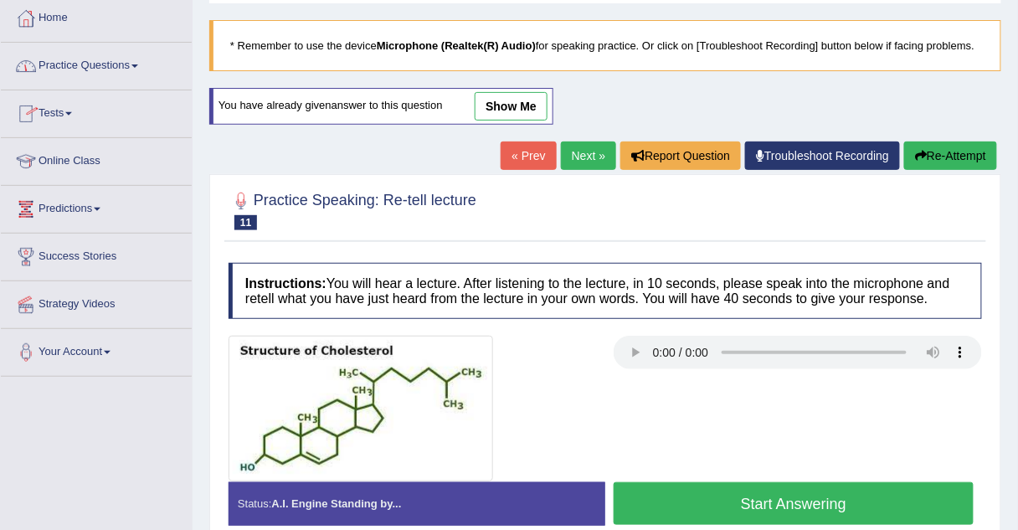
click at [104, 64] on link "Practice Questions" at bounding box center [96, 64] width 191 height 42
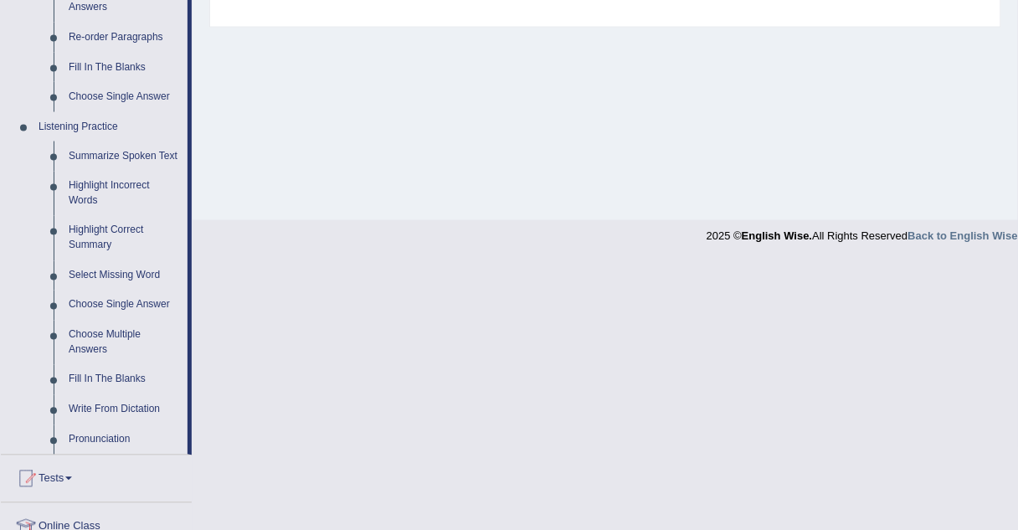
scroll to position [619, 0]
click at [74, 374] on link "Fill In The Blanks" at bounding box center [124, 379] width 126 height 30
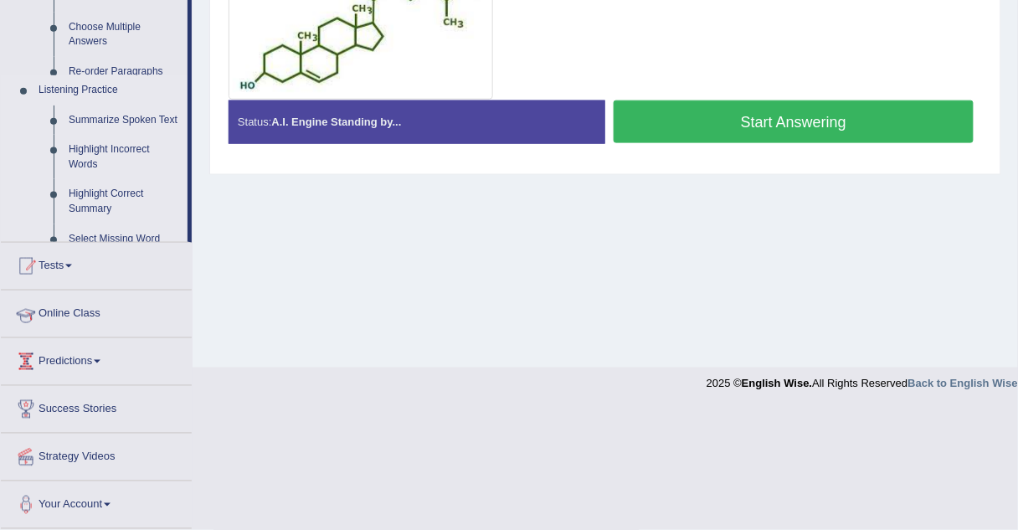
scroll to position [349, 0]
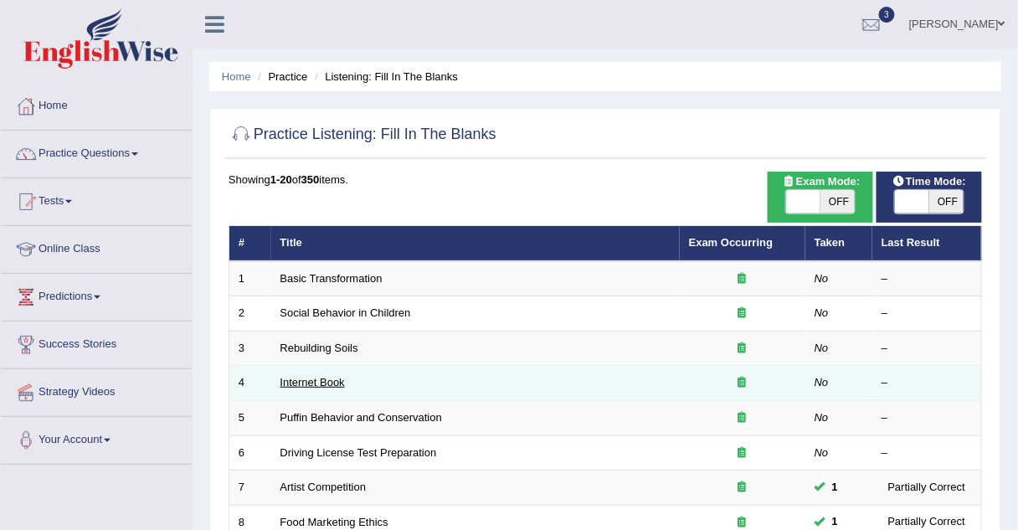
click at [302, 377] on link "Internet Book" at bounding box center [313, 382] width 64 height 13
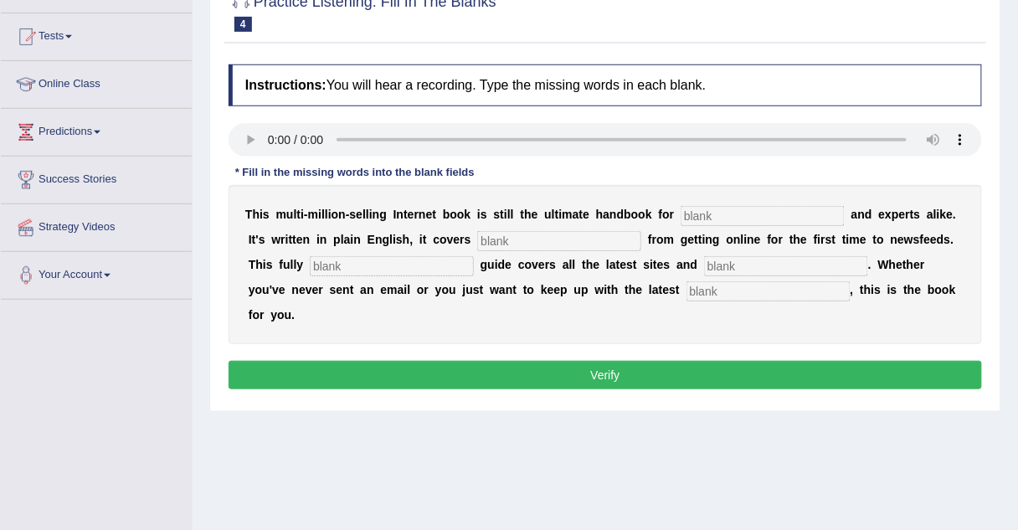
scroll to position [166, 0]
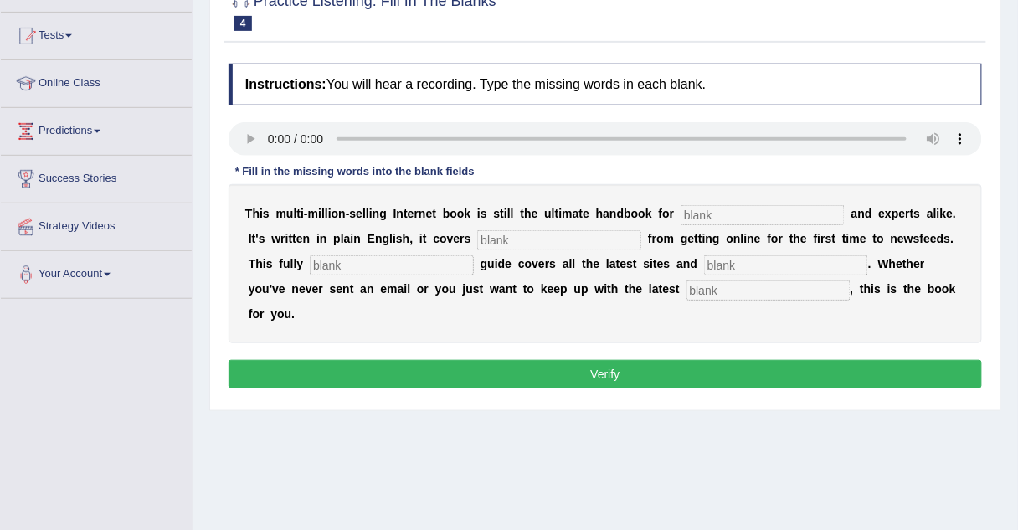
click at [681, 208] on input "text" at bounding box center [763, 215] width 164 height 20
type input "novals"
click at [505, 247] on input "text" at bounding box center [559, 240] width 164 height 20
type input "everything"
click at [314, 269] on input "text" at bounding box center [392, 265] width 164 height 20
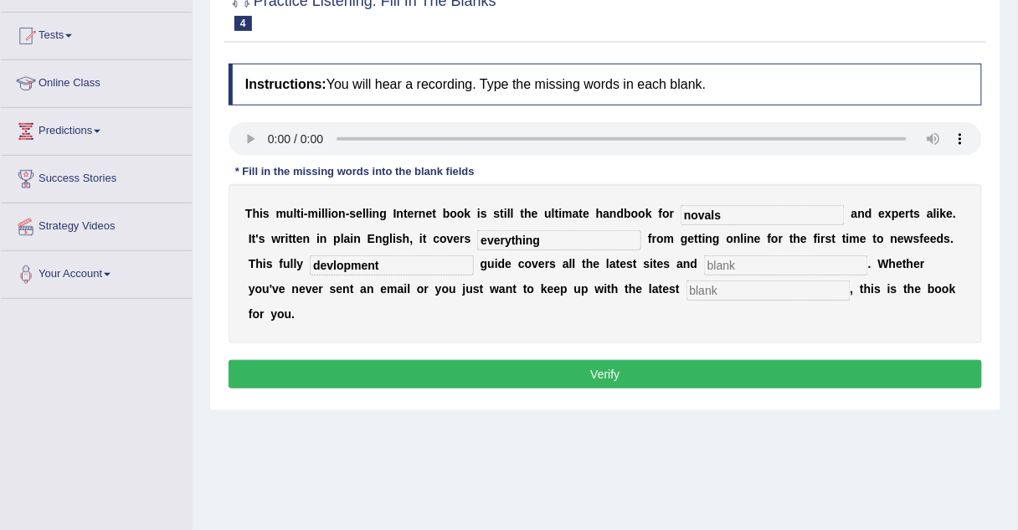
type input "devlopment"
click at [687, 286] on input "text" at bounding box center [769, 291] width 164 height 20
click at [704, 263] on input "text" at bounding box center [786, 265] width 164 height 20
type input "crases"
click at [687, 298] on input "text" at bounding box center [769, 291] width 164 height 20
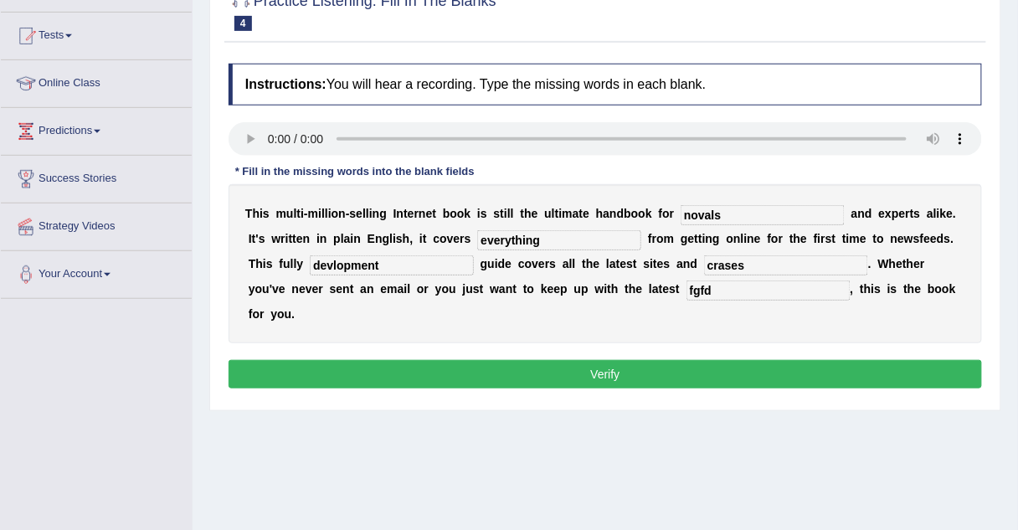
type input "fgfd"
click at [571, 360] on button "Verify" at bounding box center [606, 374] width 754 height 28
